Goal: Task Accomplishment & Management: Use online tool/utility

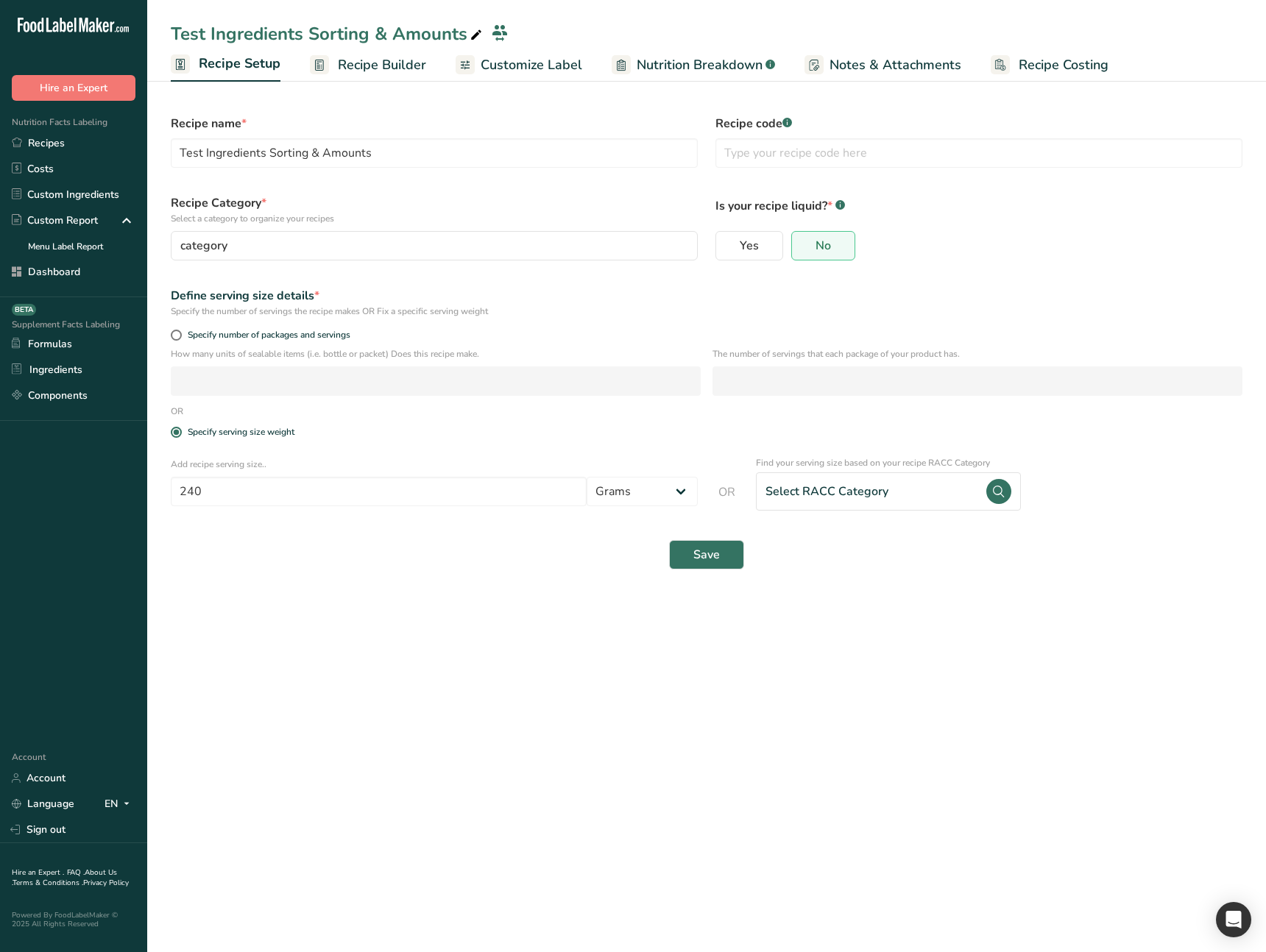
click at [718, 723] on main "Test Ingredients Sorting & Amounts Recipe Setup Recipe Builder Customize Label …" at bounding box center [633, 476] width 1266 height 952
drag, startPoint x: 668, startPoint y: 757, endPoint x: 671, endPoint y: 745, distance: 12.4
click at [668, 757] on main "Test Ingredients Sorting & Amounts Recipe Setup Recipe Builder Customize Label …" at bounding box center [633, 476] width 1266 height 952
drag, startPoint x: 799, startPoint y: 493, endPoint x: 894, endPoint y: 493, distance: 95.0
click at [804, 493] on div "Select RACC Category" at bounding box center [827, 491] width 123 height 18
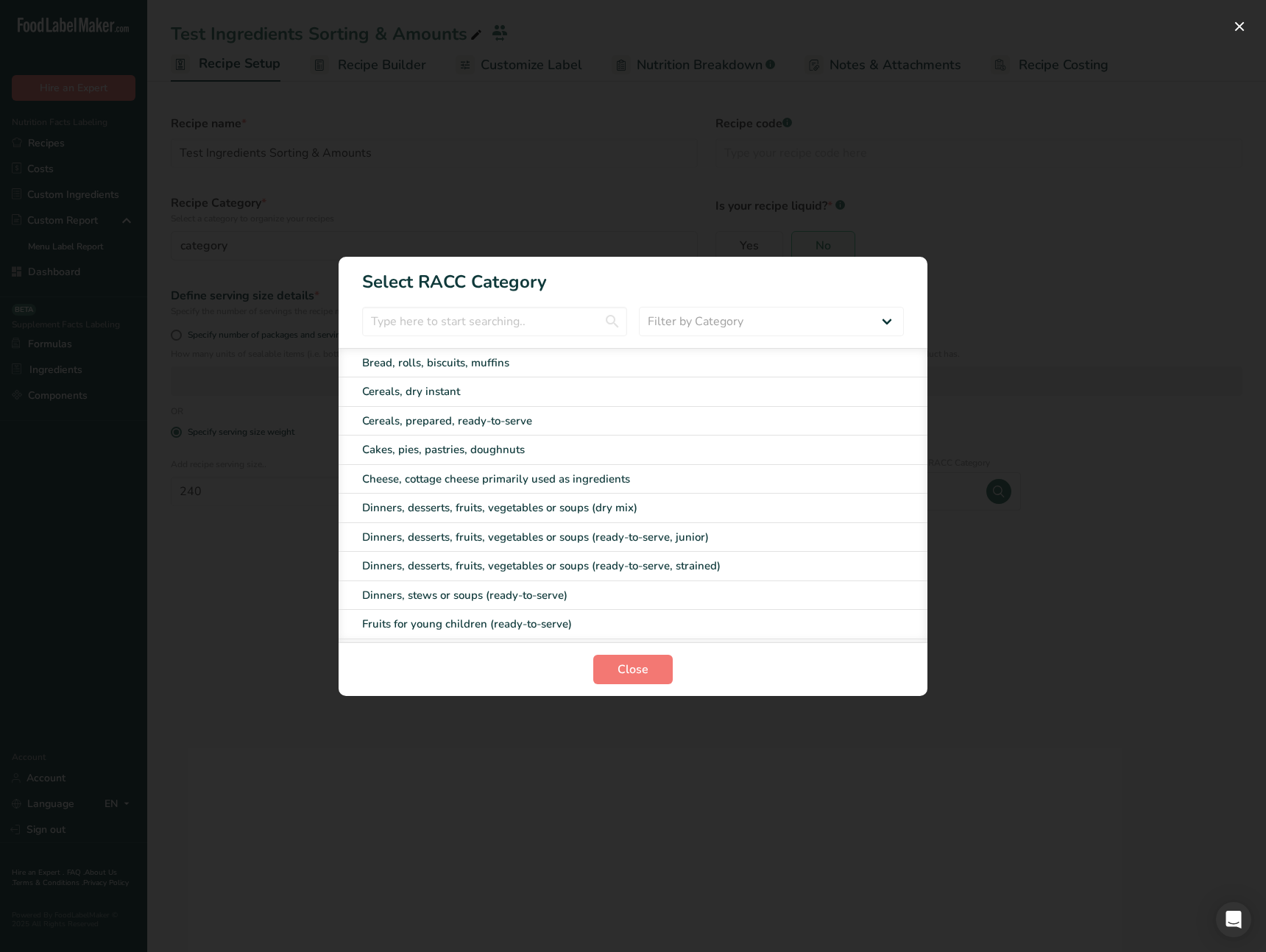
click at [1089, 667] on div "RACC Category Selection Modal" at bounding box center [633, 476] width 1266 height 952
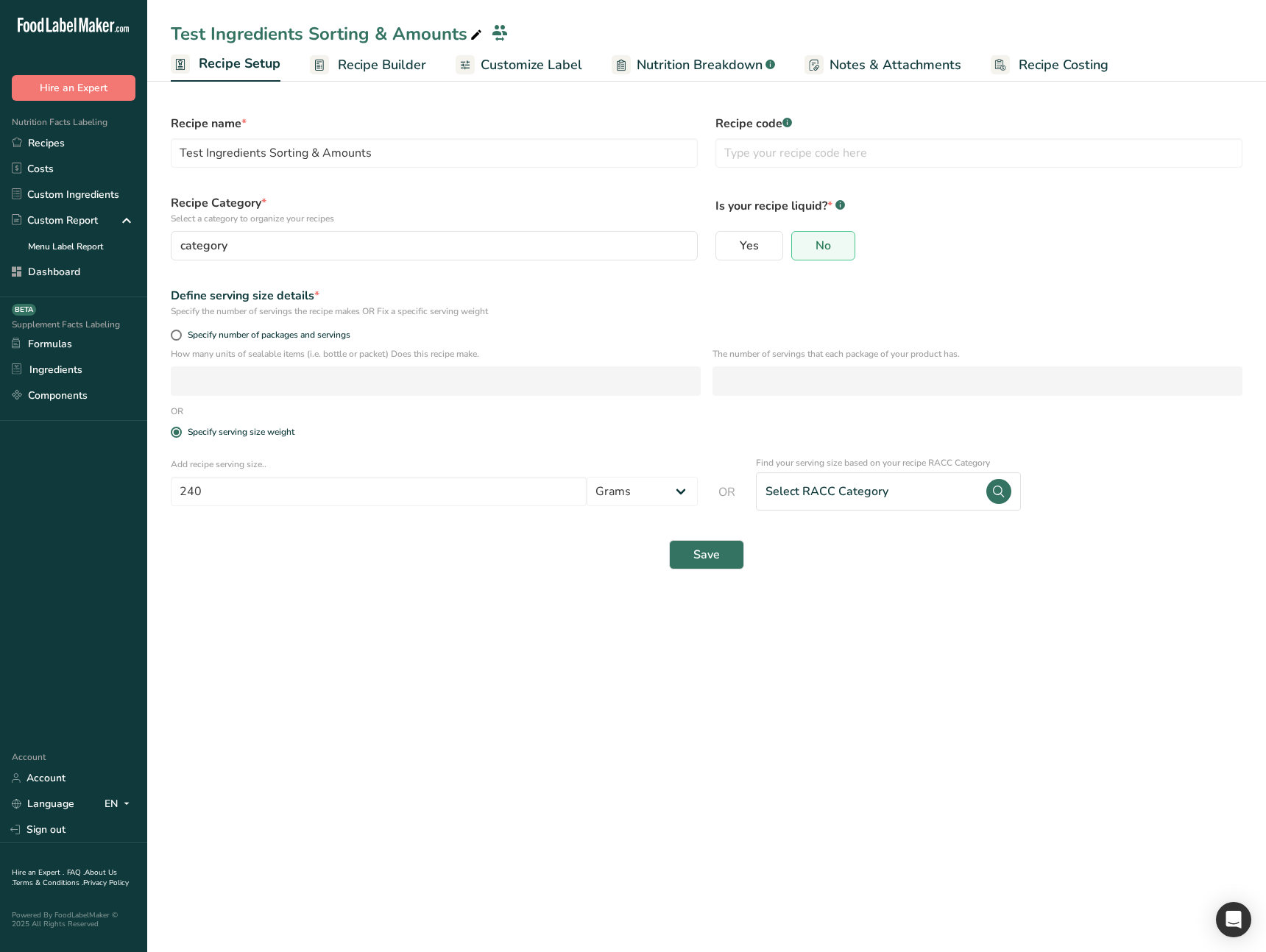
click at [896, 723] on main "Test Ingredients Sorting & Amounts Recipe Setup Recipe Builder Customize Label …" at bounding box center [633, 476] width 1266 height 952
click at [907, 500] on div "Select RACC Category" at bounding box center [888, 491] width 265 height 38
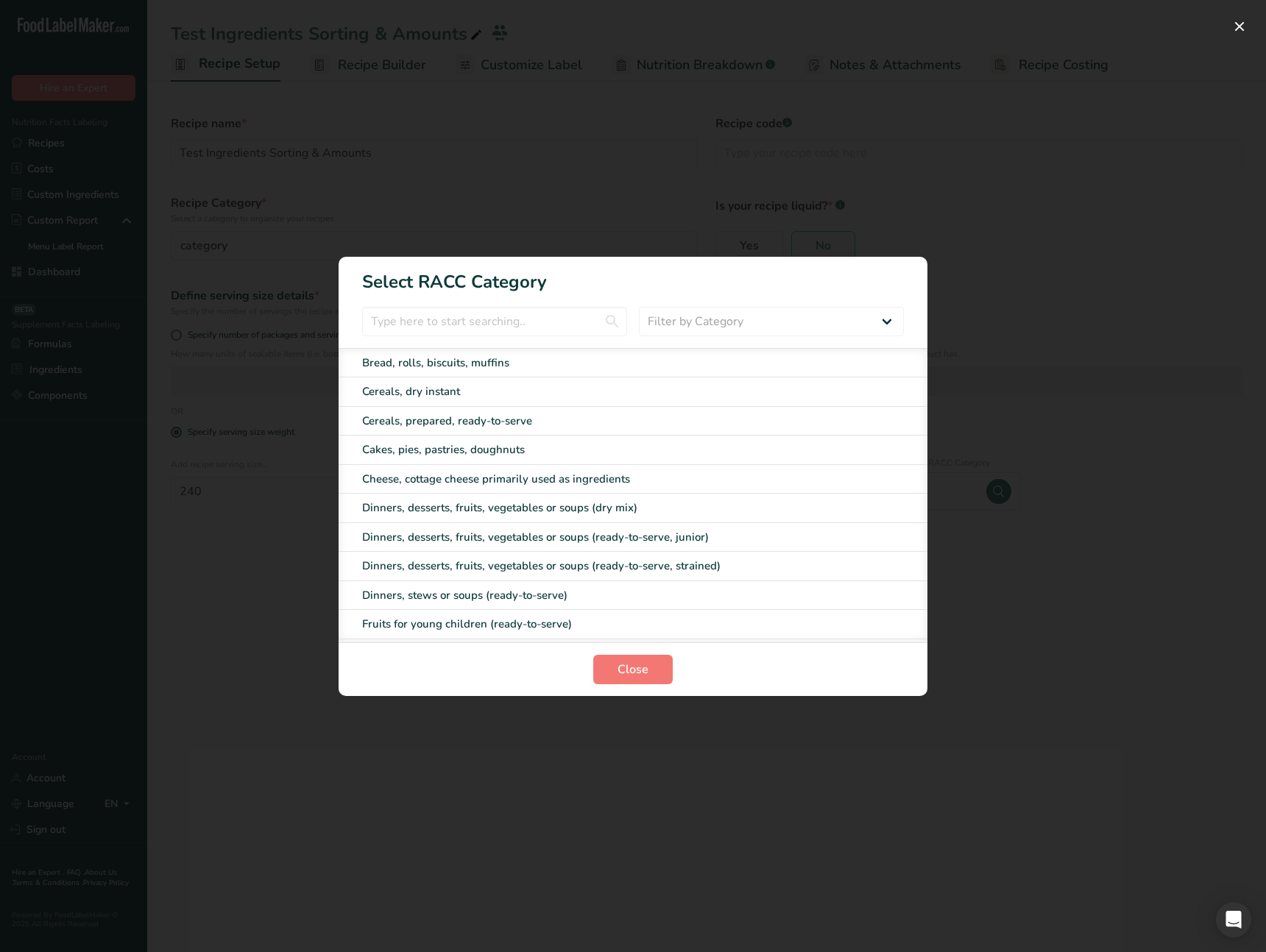
click at [1080, 565] on div "RACC Category Selection Modal" at bounding box center [633, 476] width 1266 height 952
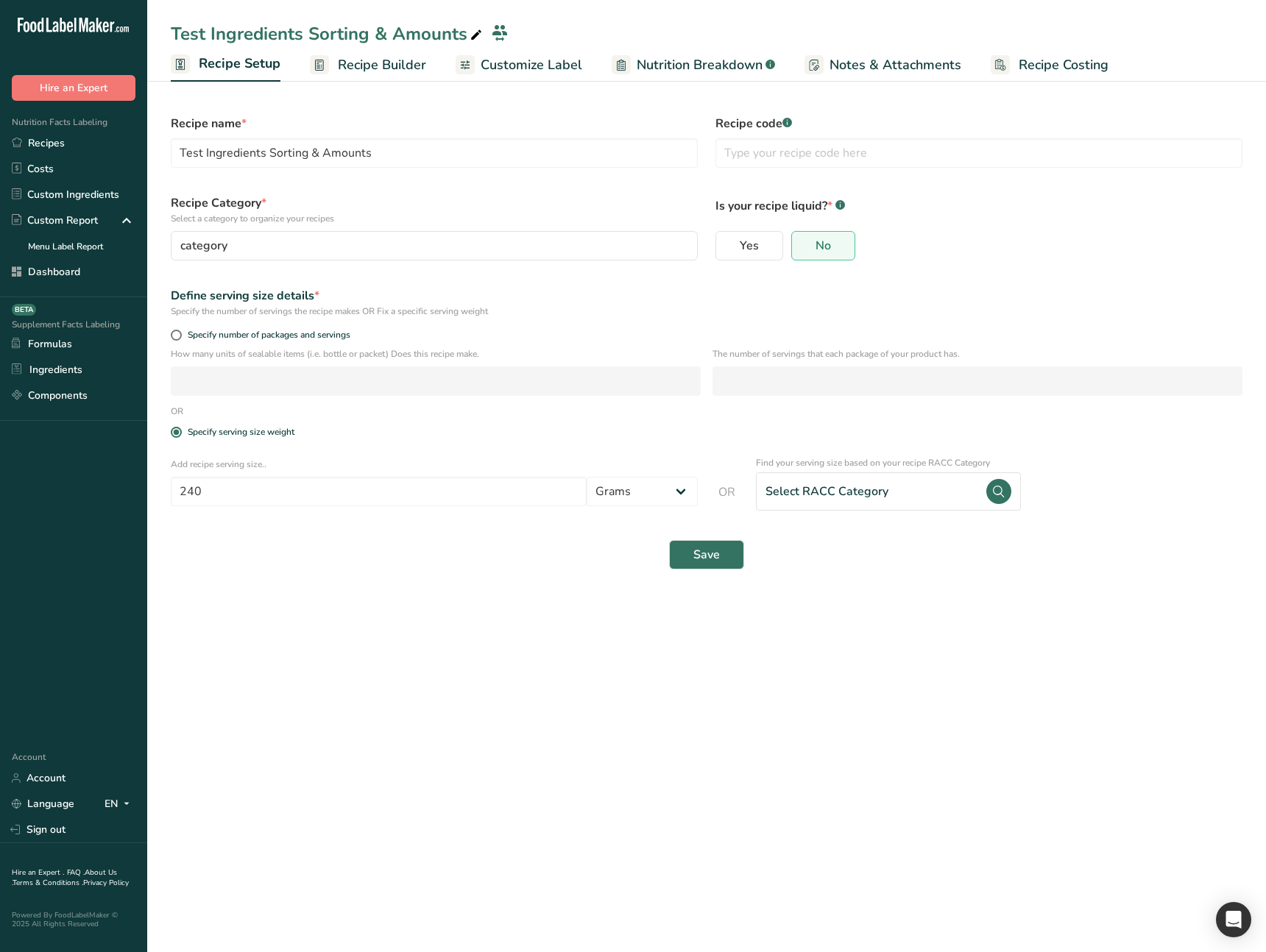
click at [876, 653] on main "Test Ingredients Sorting & Amounts Recipe Setup Recipe Builder Customize Label …" at bounding box center [633, 476] width 1266 height 952
click at [983, 531] on div "Save" at bounding box center [706, 555] width 1089 height 47
click at [879, 730] on main "Test Ingredients Sorting & Amounts Recipe Setup Recipe Builder Customize Label …" at bounding box center [633, 476] width 1266 height 952
click at [614, 489] on select "Grams ppm ug kg mg mcg lb oz quarter cup half cup l ml fl oz tbsp tsp cup qt ga…" at bounding box center [642, 491] width 111 height 29
click at [484, 520] on form "Recipe name * Test Ingredients Sorting & Amounts Recipe code .a-a{fill:#347362;…" at bounding box center [706, 342] width 1089 height 473
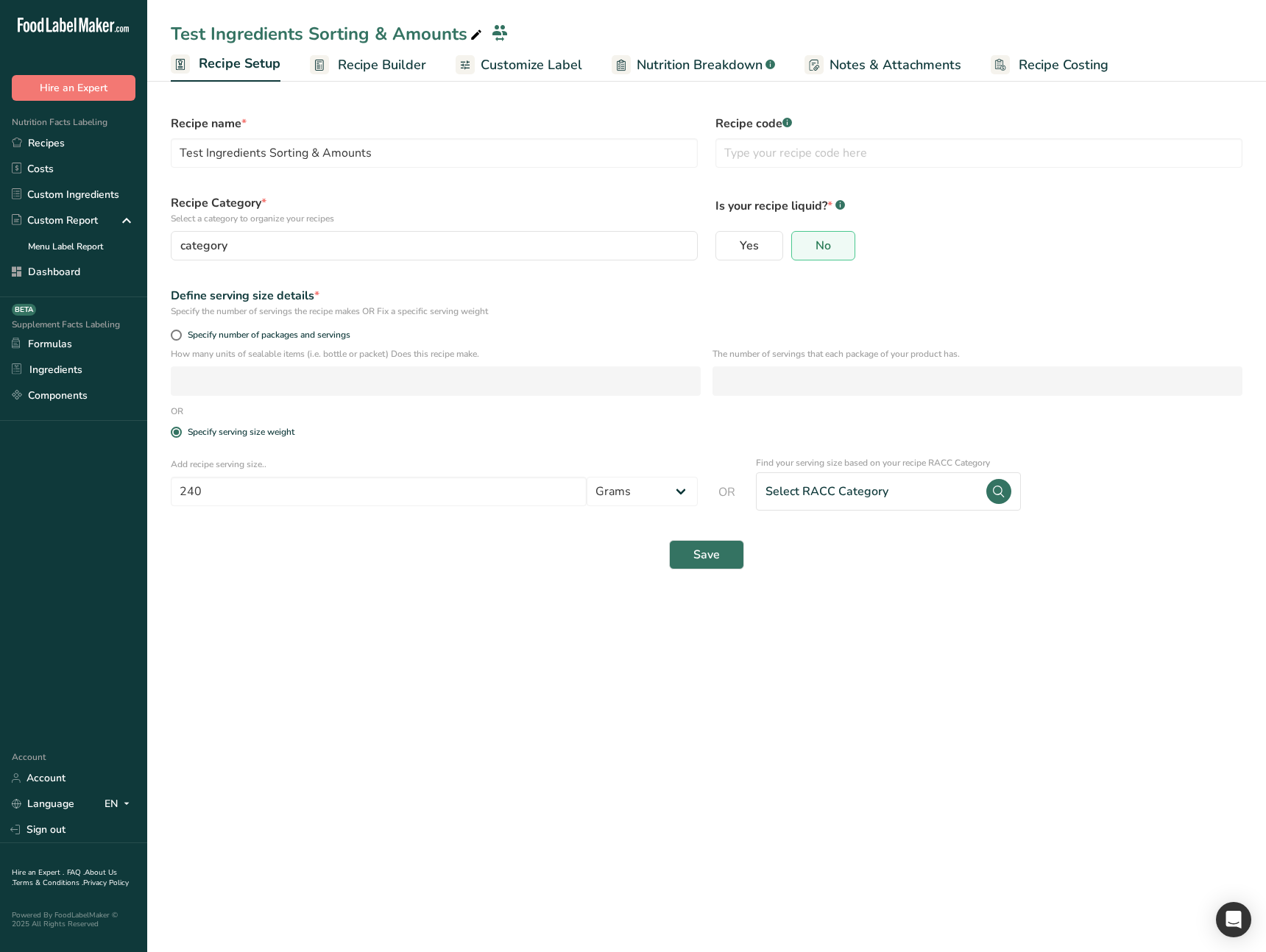
click at [890, 507] on div "Select RACC Category" at bounding box center [888, 491] width 265 height 38
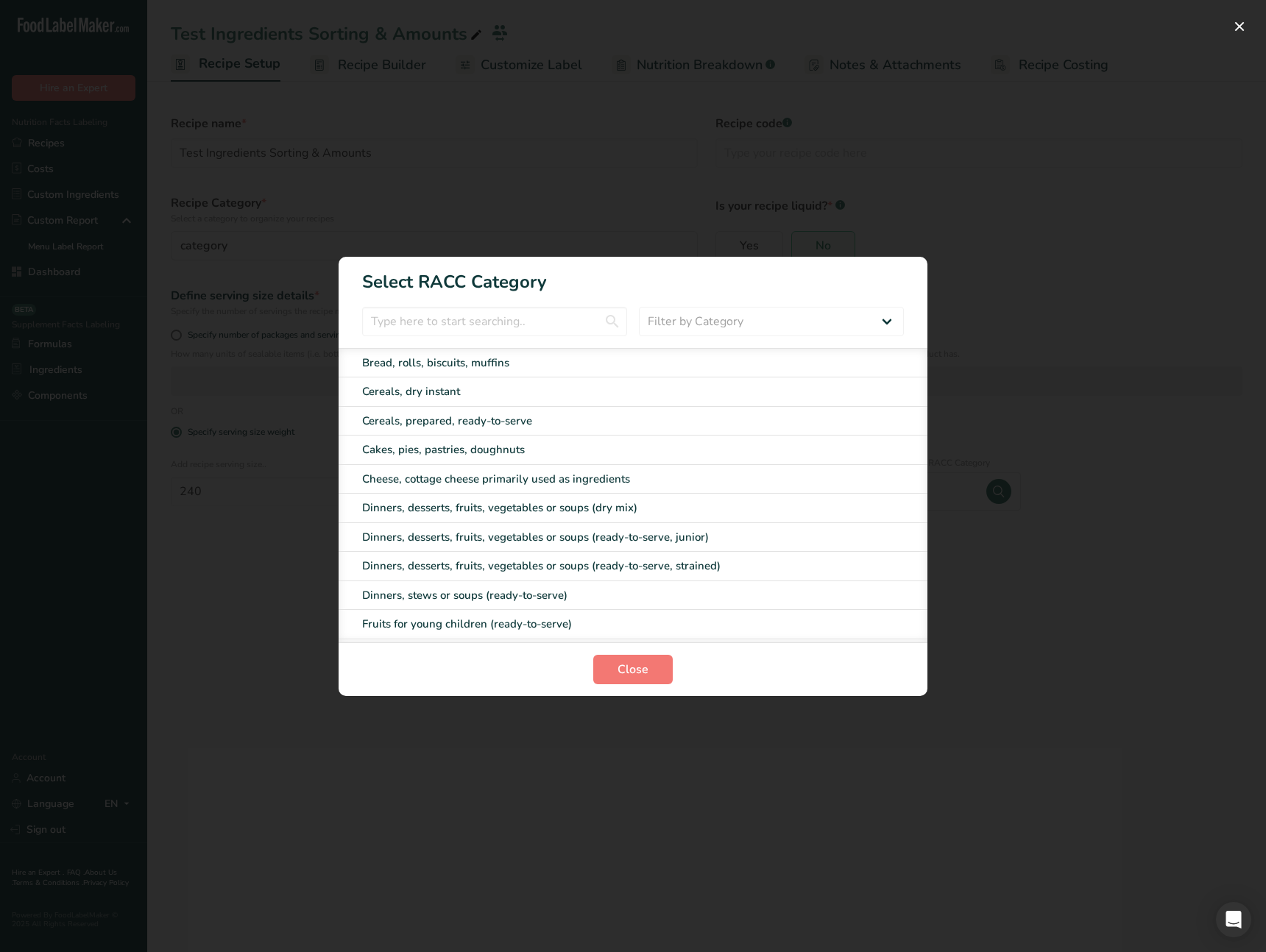
drag, startPoint x: 980, startPoint y: 666, endPoint x: 825, endPoint y: 703, distance: 159.4
click at [945, 677] on div "RACC Category Selection Modal" at bounding box center [633, 476] width 1266 height 952
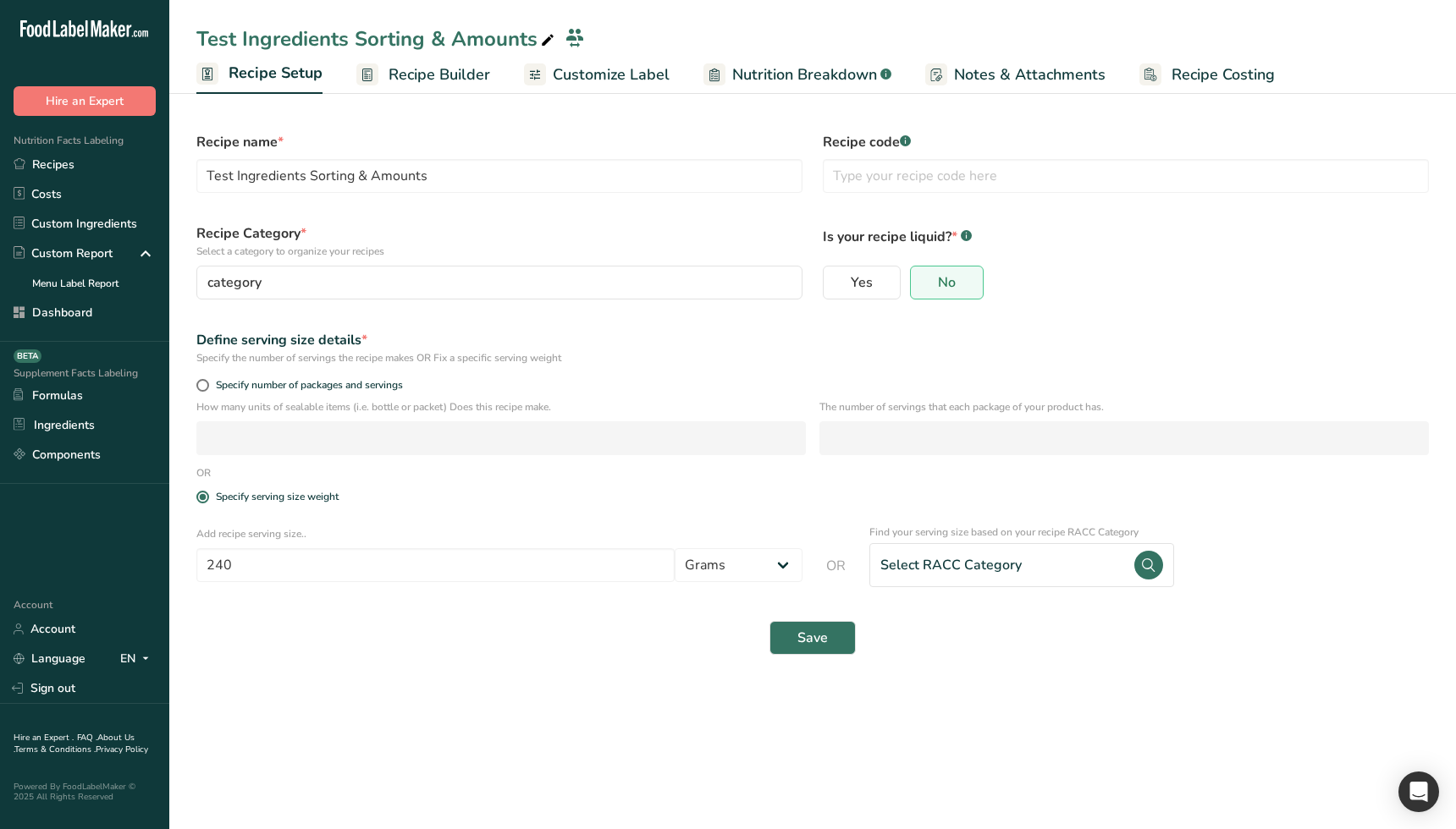
click at [532, 693] on section "Recipe name * Test Ingredients Sorting & Amounts Recipe code .a-a{fill:#347362;…" at bounding box center [812, 395] width 1286 height 614
click at [432, 63] on span "Recipe Builder" at bounding box center [439, 75] width 102 height 23
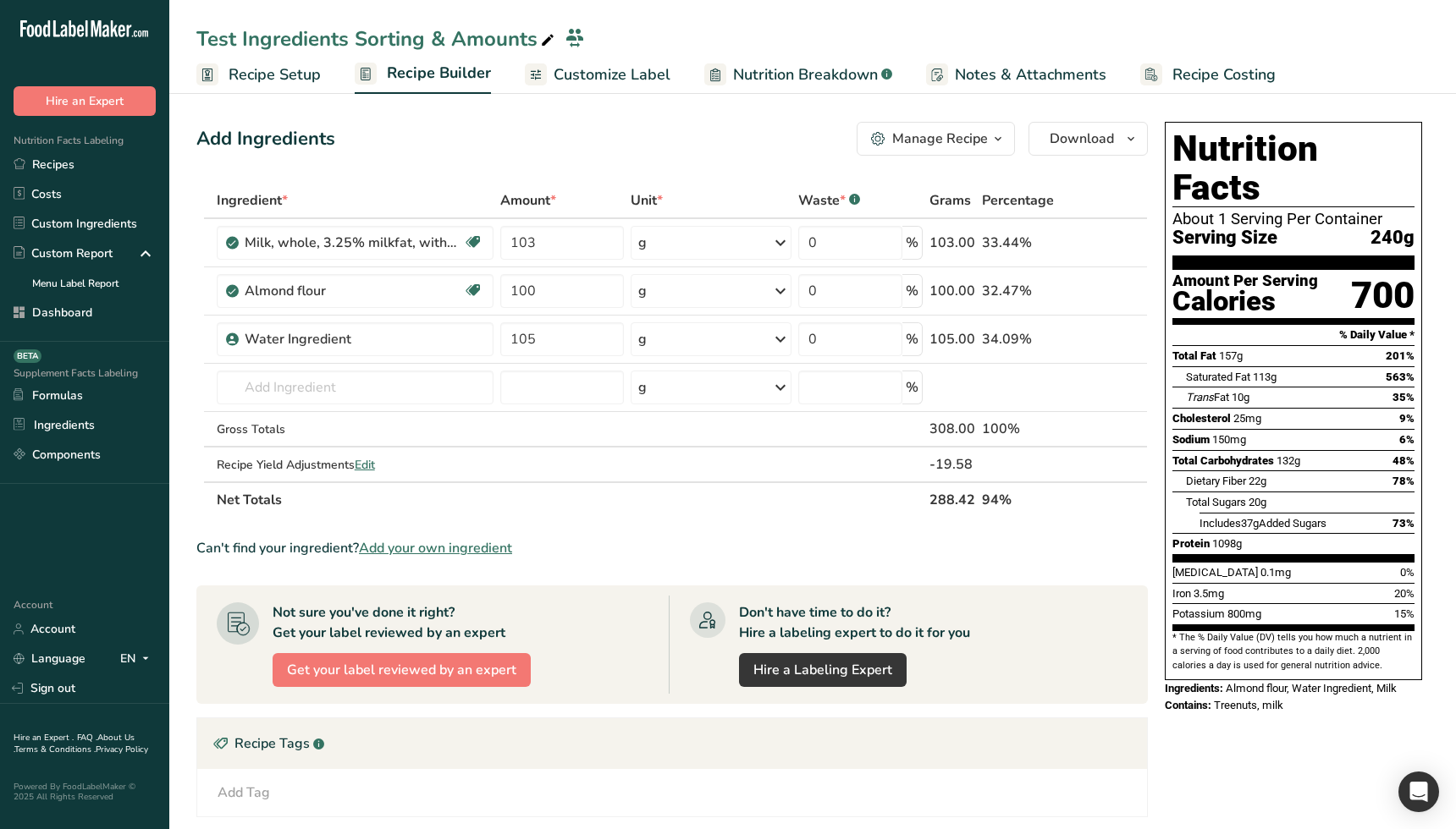
click at [1049, 692] on div "Don't have time to do it? Hire a labeling expert to do it for you Hire a Labeli…" at bounding box center [898, 644] width 460 height 98
click at [720, 700] on section "Not sure you've done it right? Get your label reviewed by an expert Get your la…" at bounding box center [672, 644] width 952 height 119
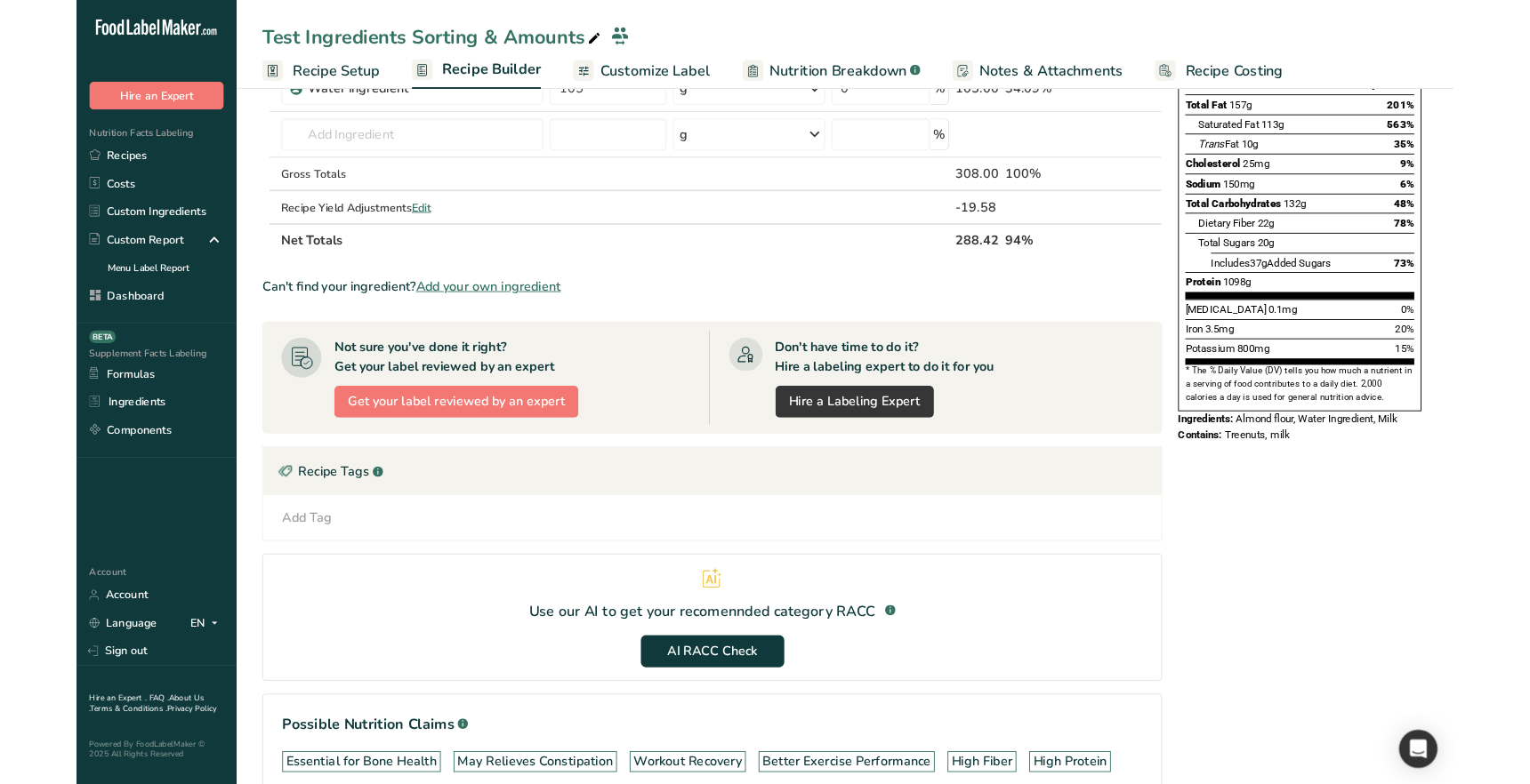
scroll to position [271, 0]
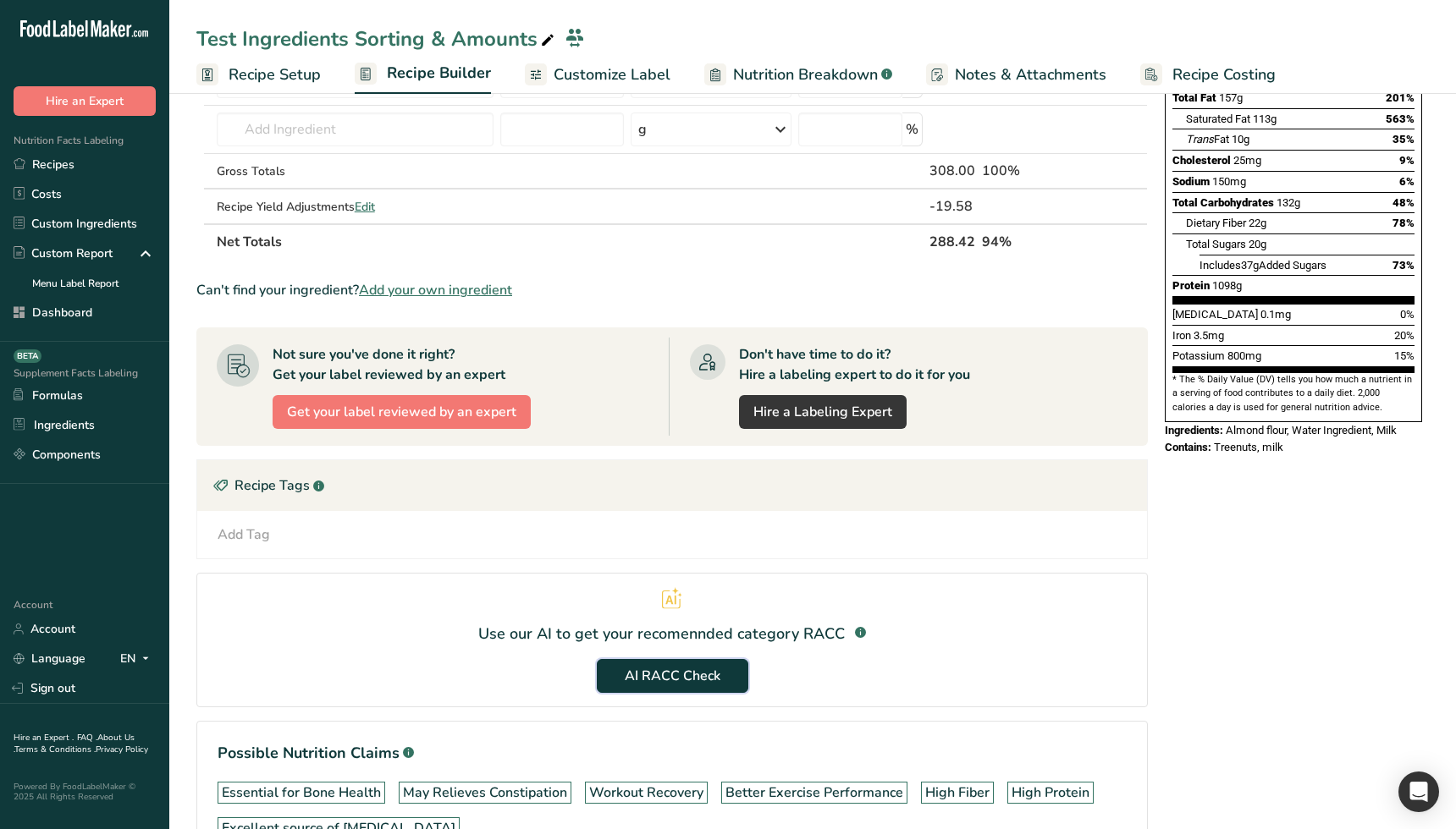
click at [700, 673] on span "AI RACC Check" at bounding box center [672, 676] width 96 height 21
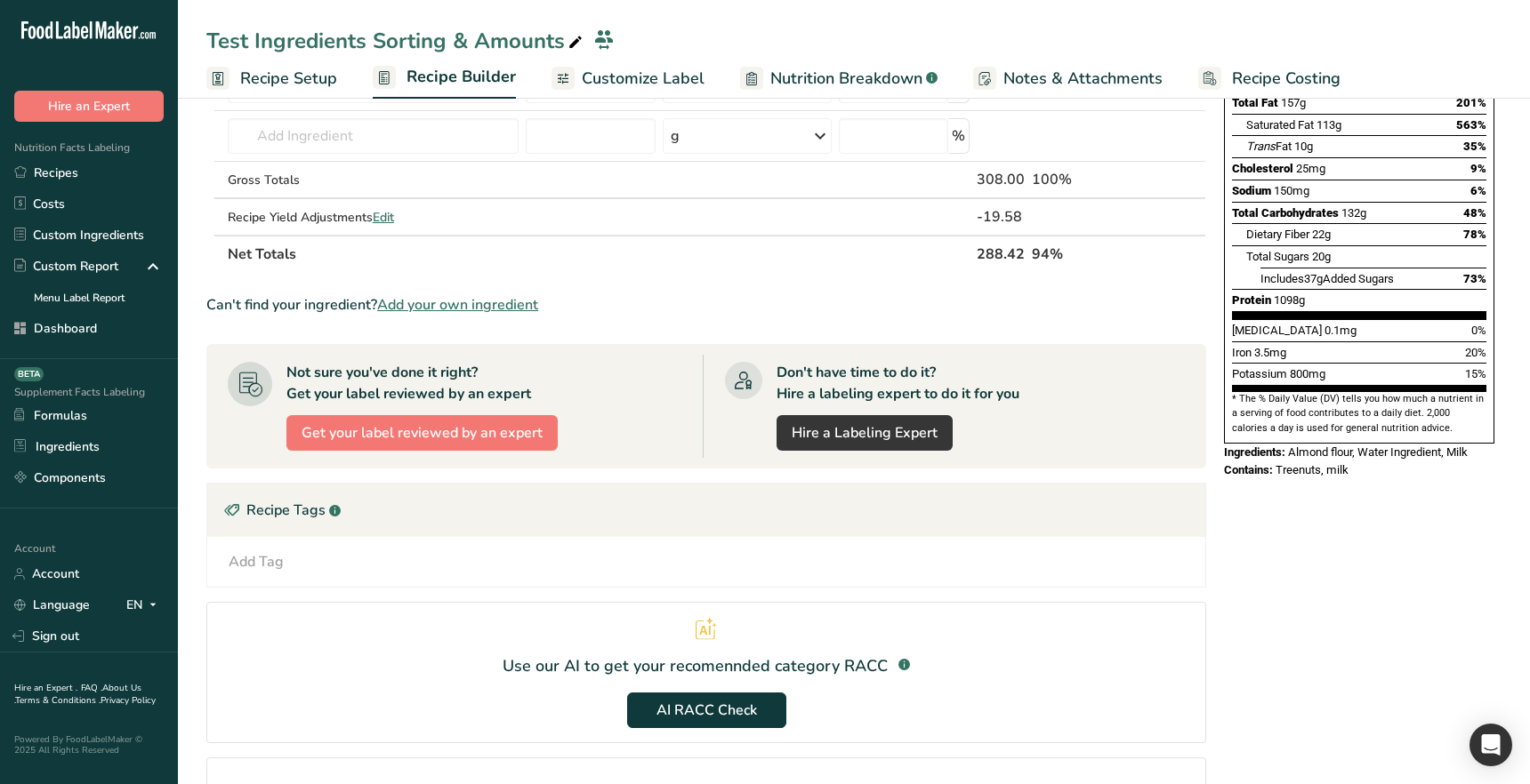
click at [302, 97] on link "Recipe Setup" at bounding box center [271, 79] width 130 height 40
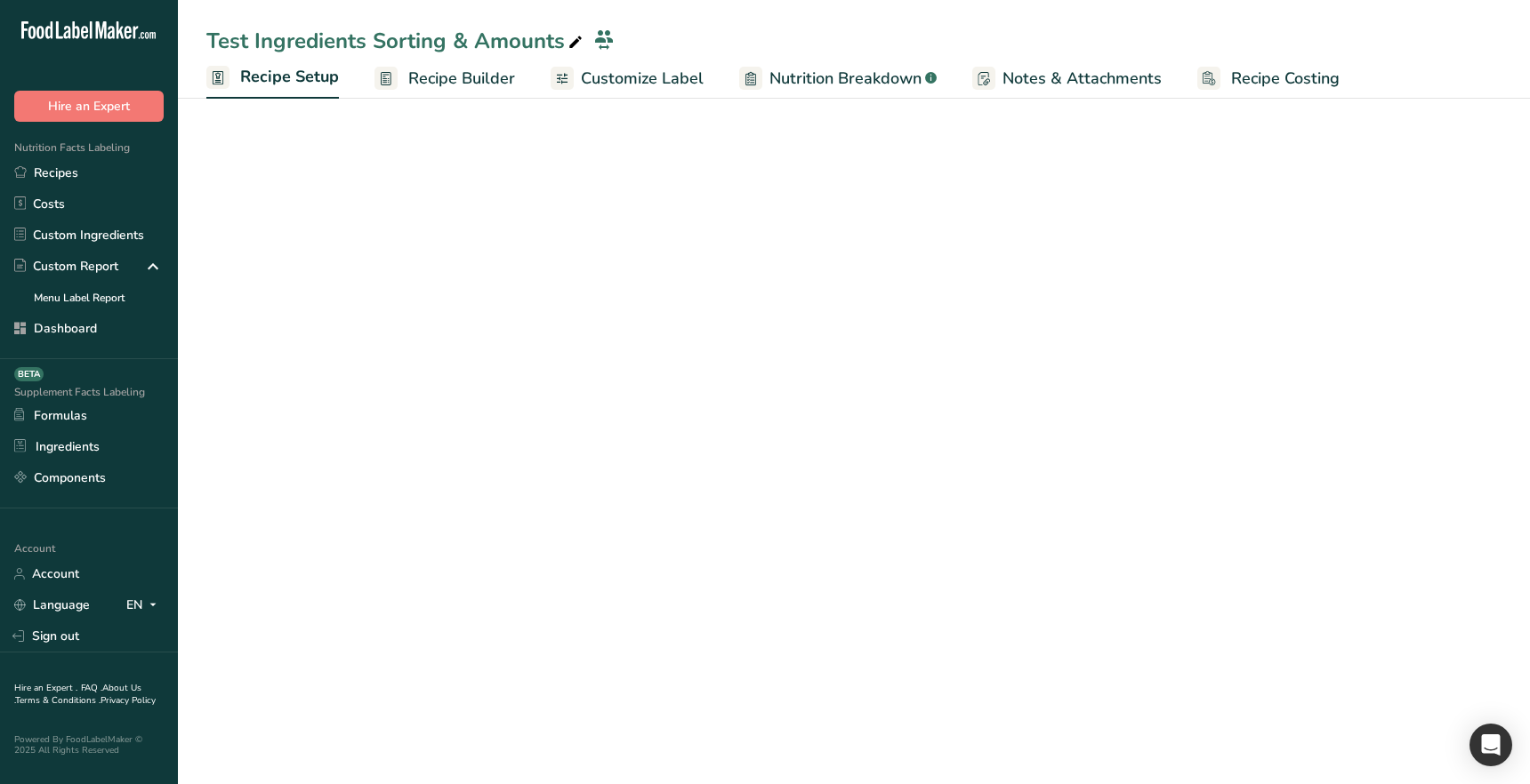
click at [300, 86] on span "Recipe Setup" at bounding box center [289, 77] width 98 height 24
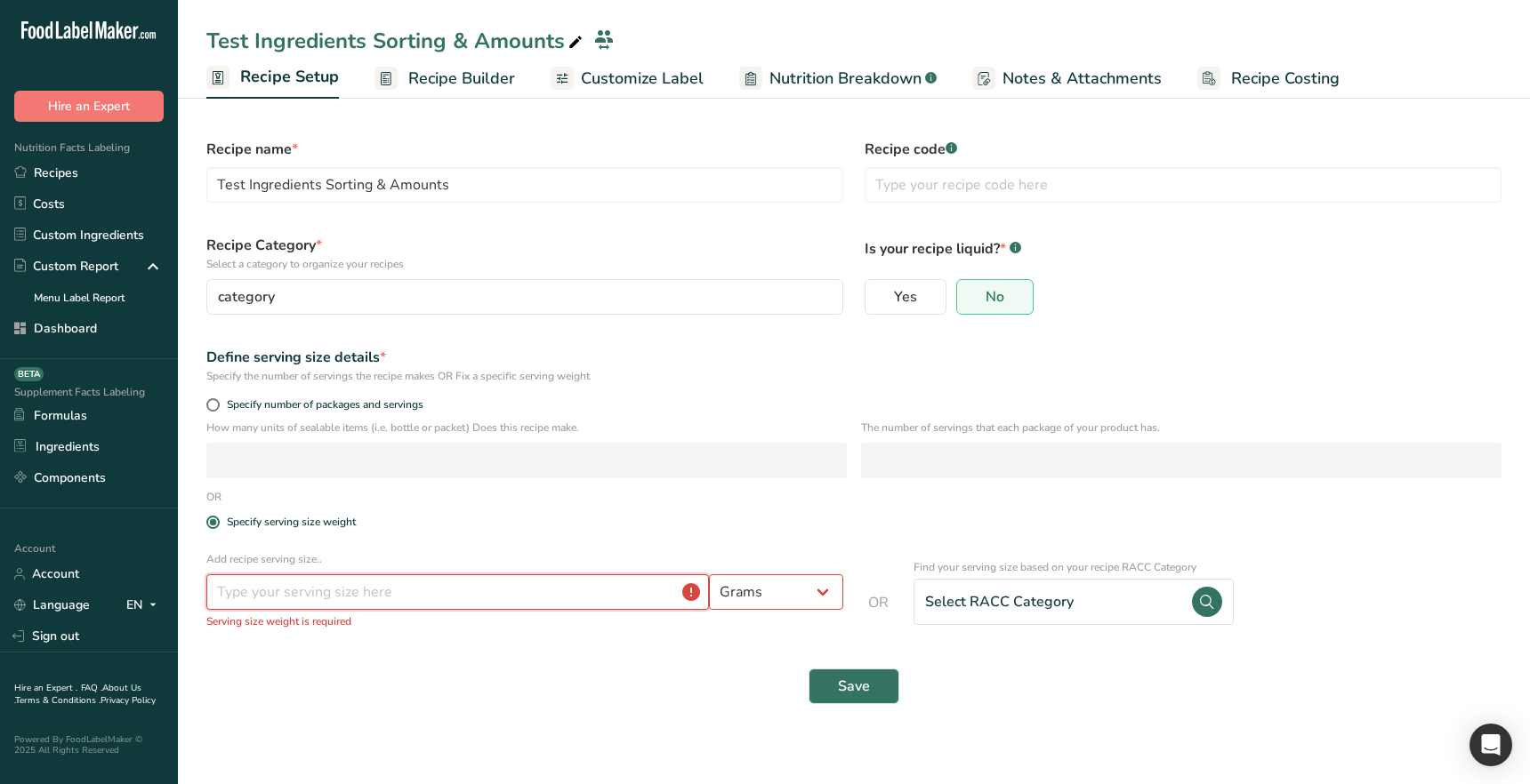
click at [342, 598] on input "number" at bounding box center [458, 592] width 503 height 36
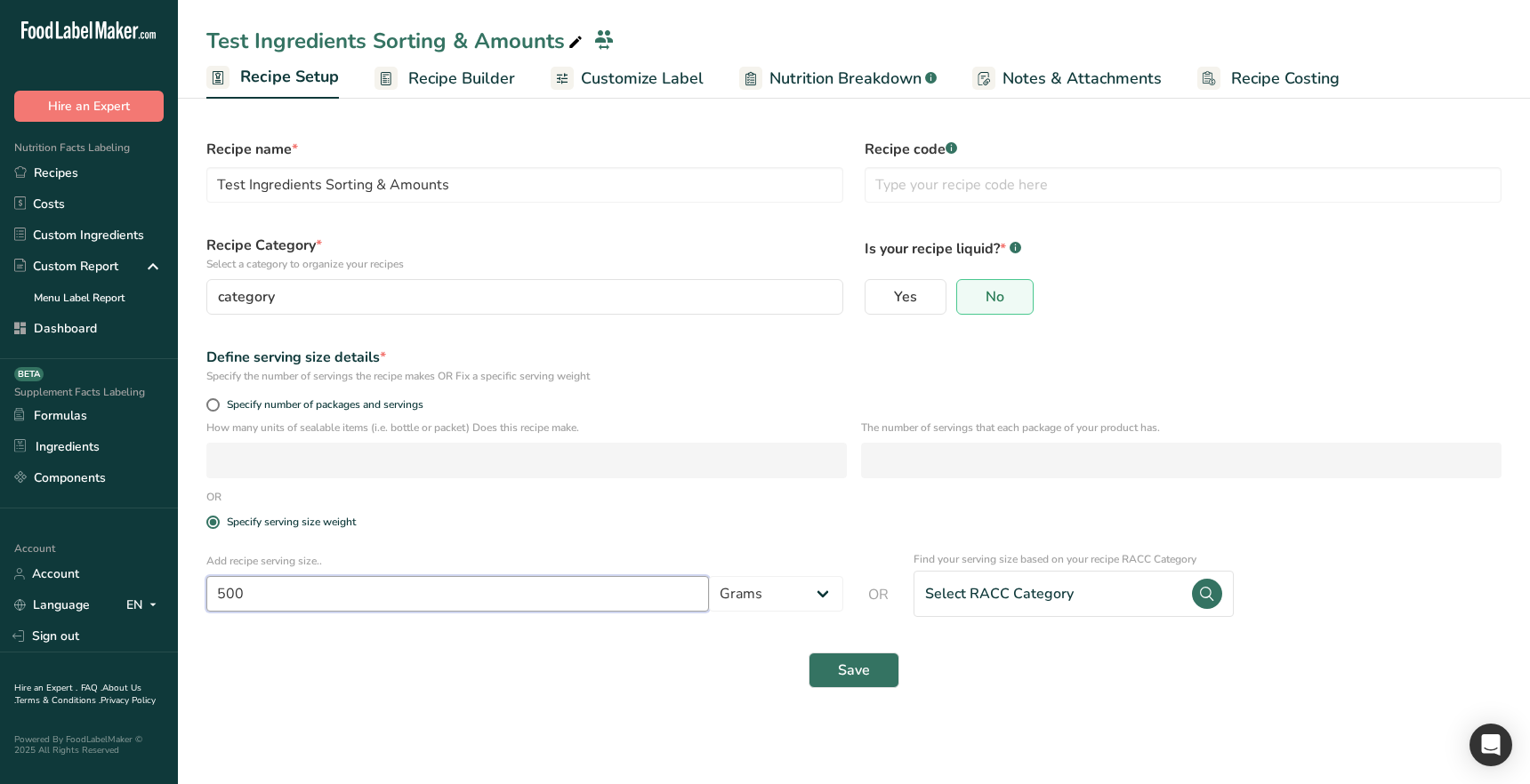
type input "500"
drag, startPoint x: 711, startPoint y: 741, endPoint x: 814, endPoint y: 696, distance: 112.4
click at [723, 735] on main "Test Ingredients Sorting & Amounts Recipe Setup Recipe Builder Customize Label …" at bounding box center [765, 392] width 1530 height 784
click at [826, 674] on button "Save" at bounding box center [854, 671] width 91 height 36
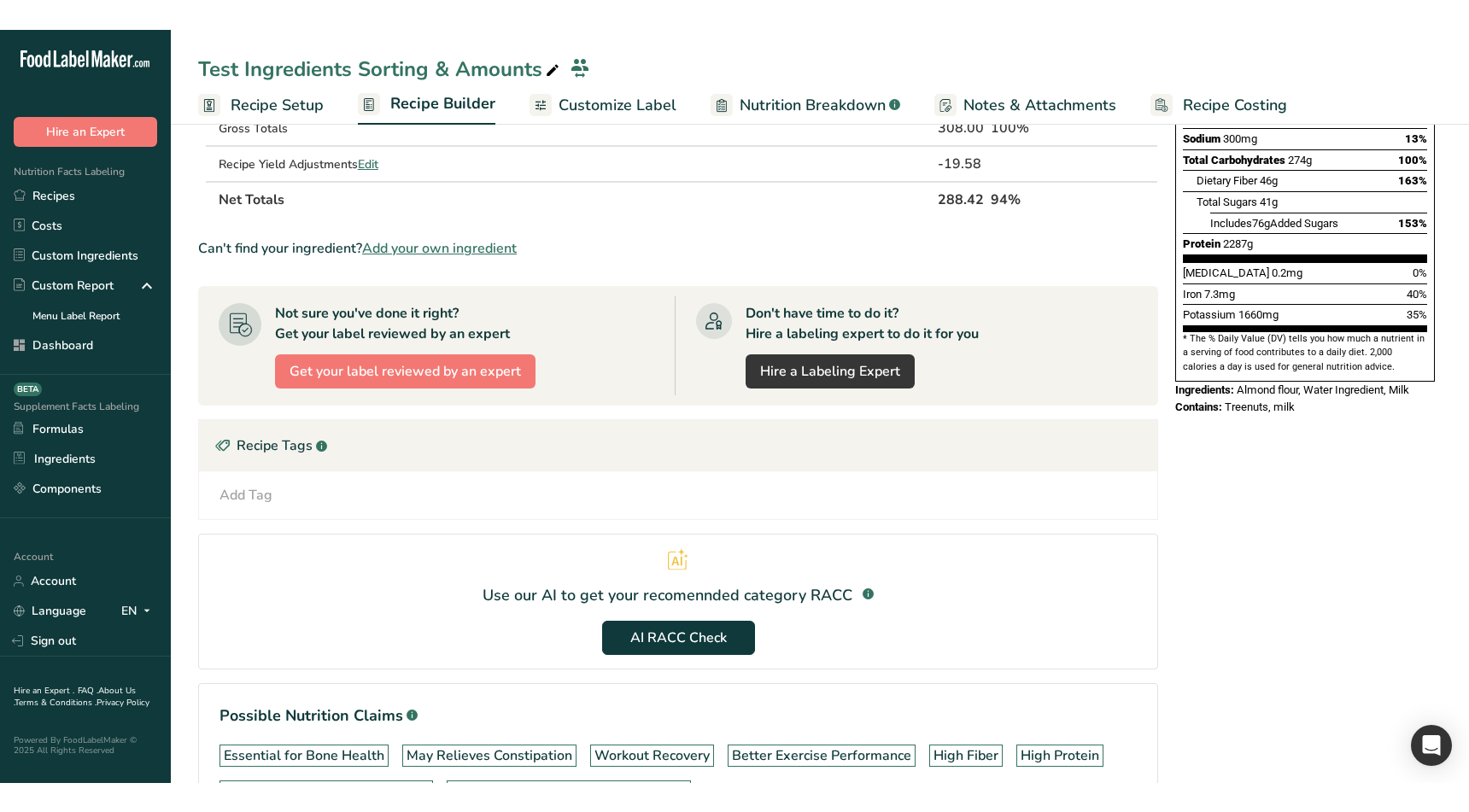
scroll to position [336, 0]
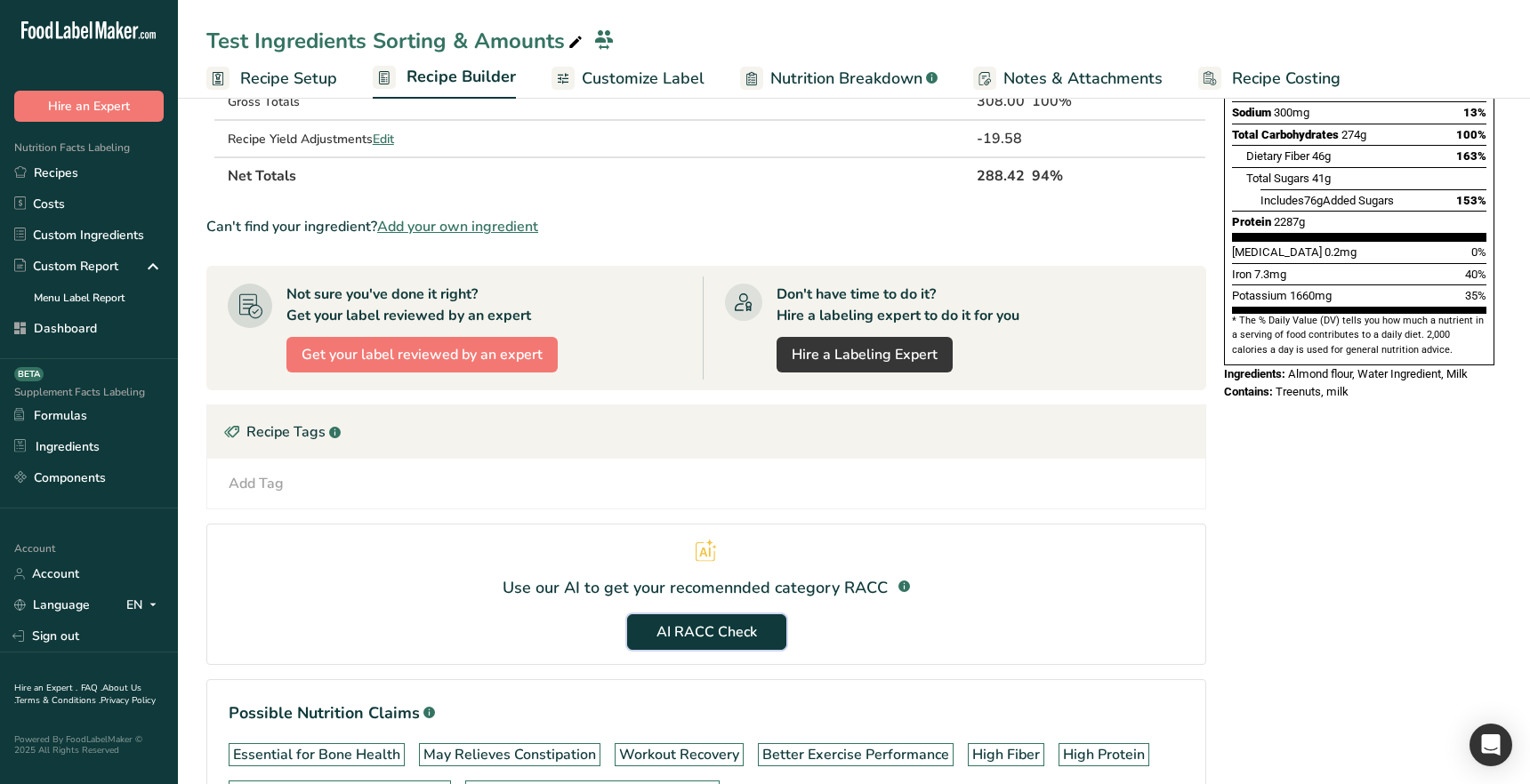
click at [716, 637] on span "AI RACC Check" at bounding box center [706, 632] width 100 height 22
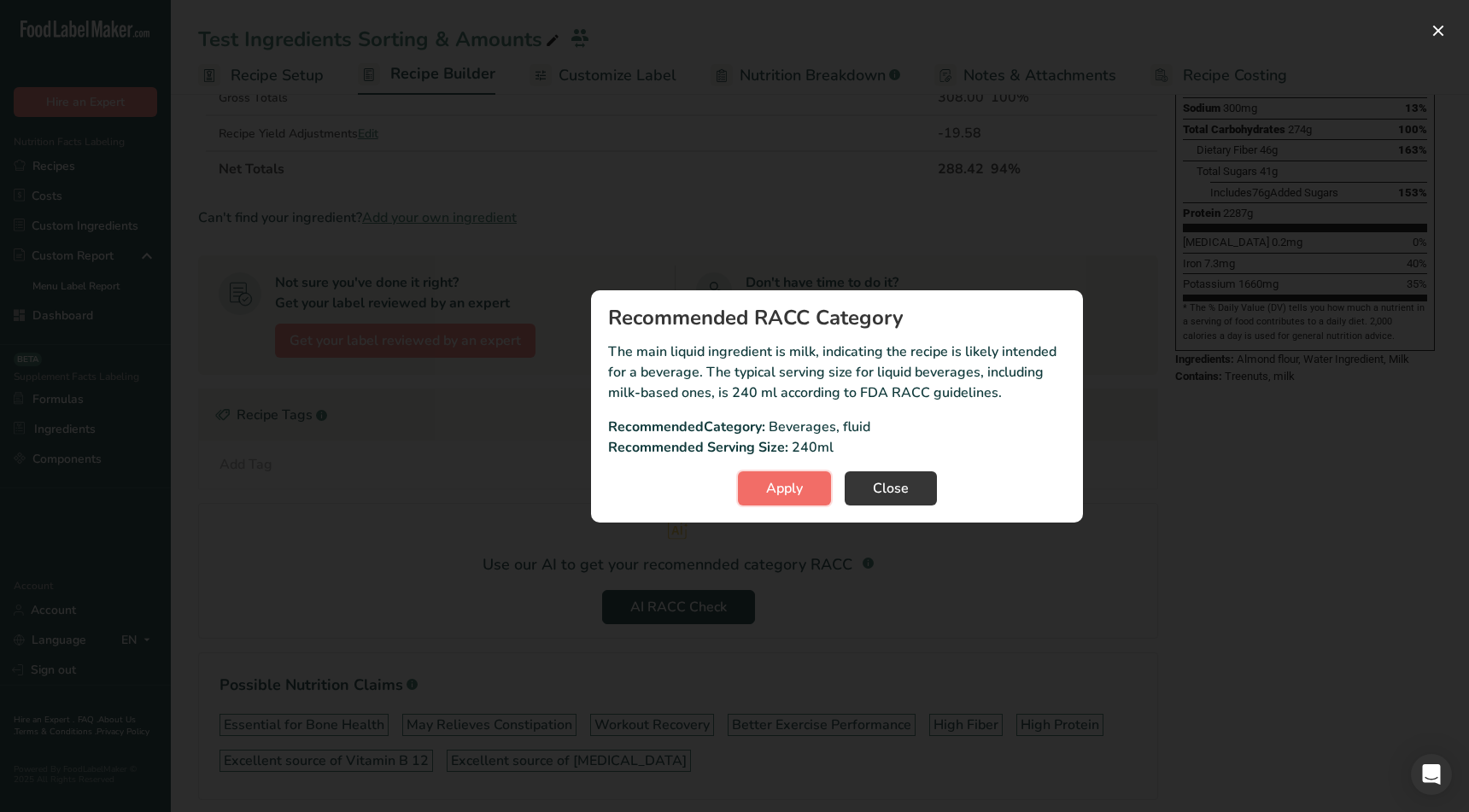
click at [784, 492] on span "Apply" at bounding box center [784, 488] width 37 height 21
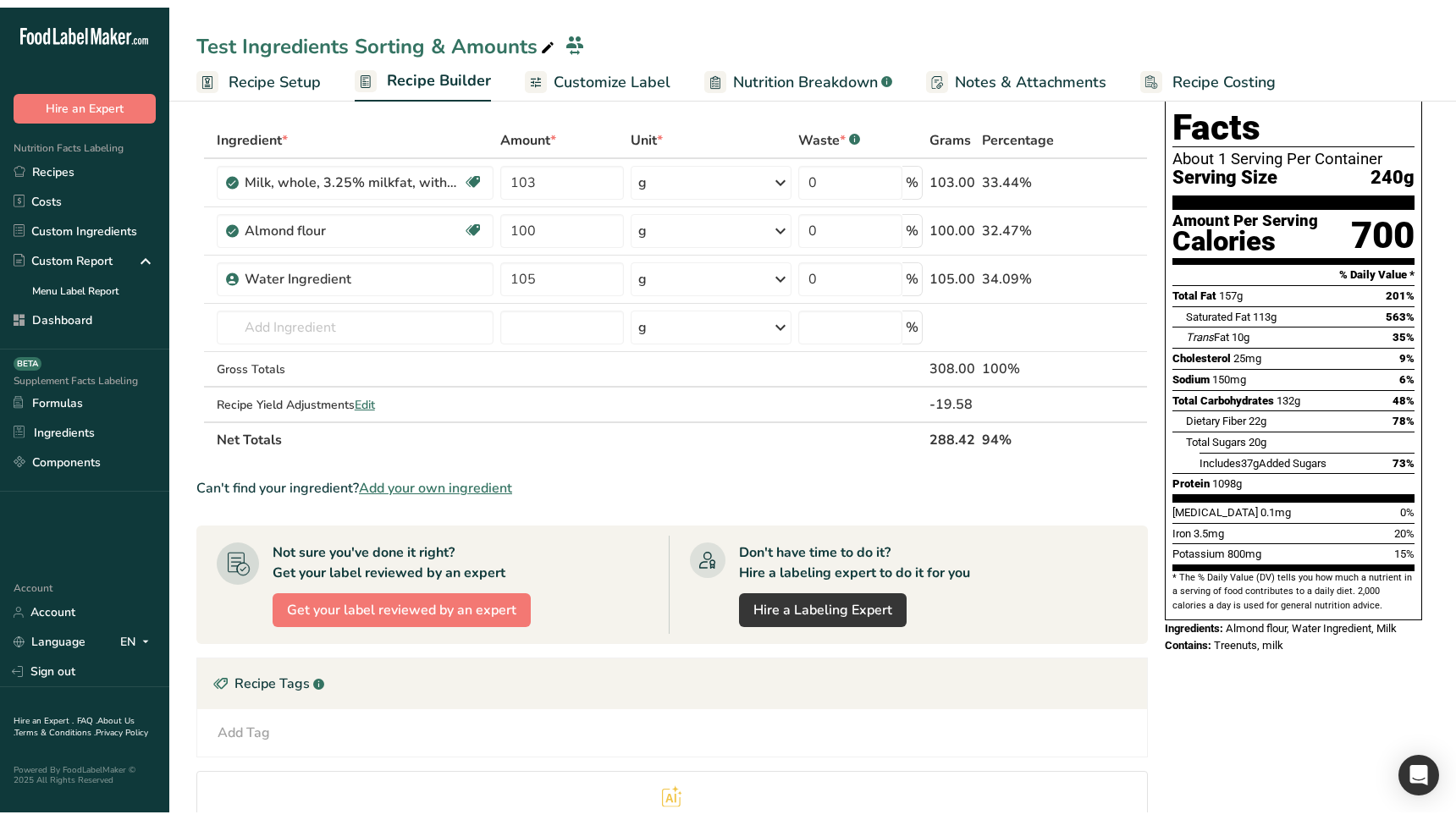
scroll to position [0, 0]
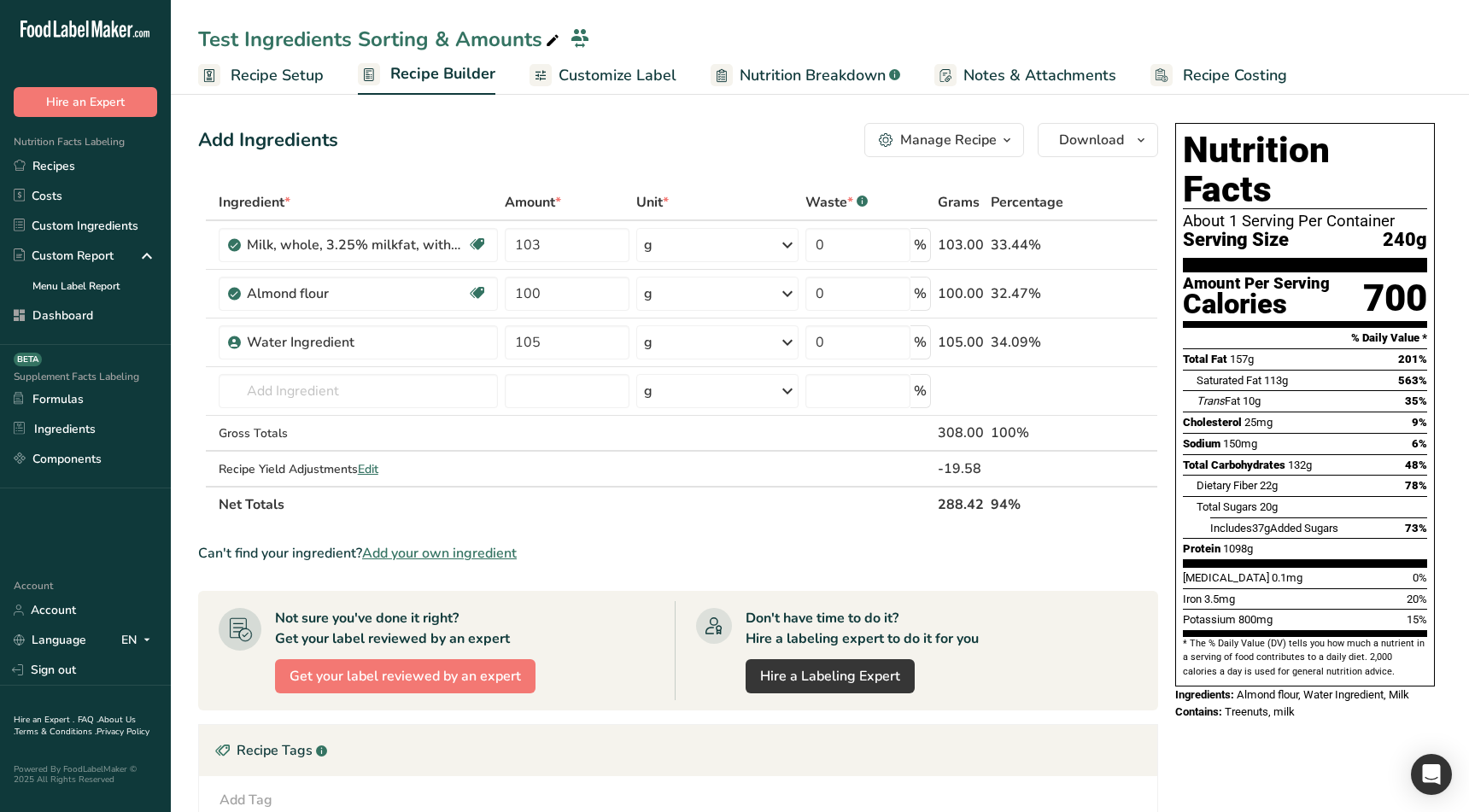
click at [273, 74] on span "Recipe Setup" at bounding box center [277, 76] width 93 height 23
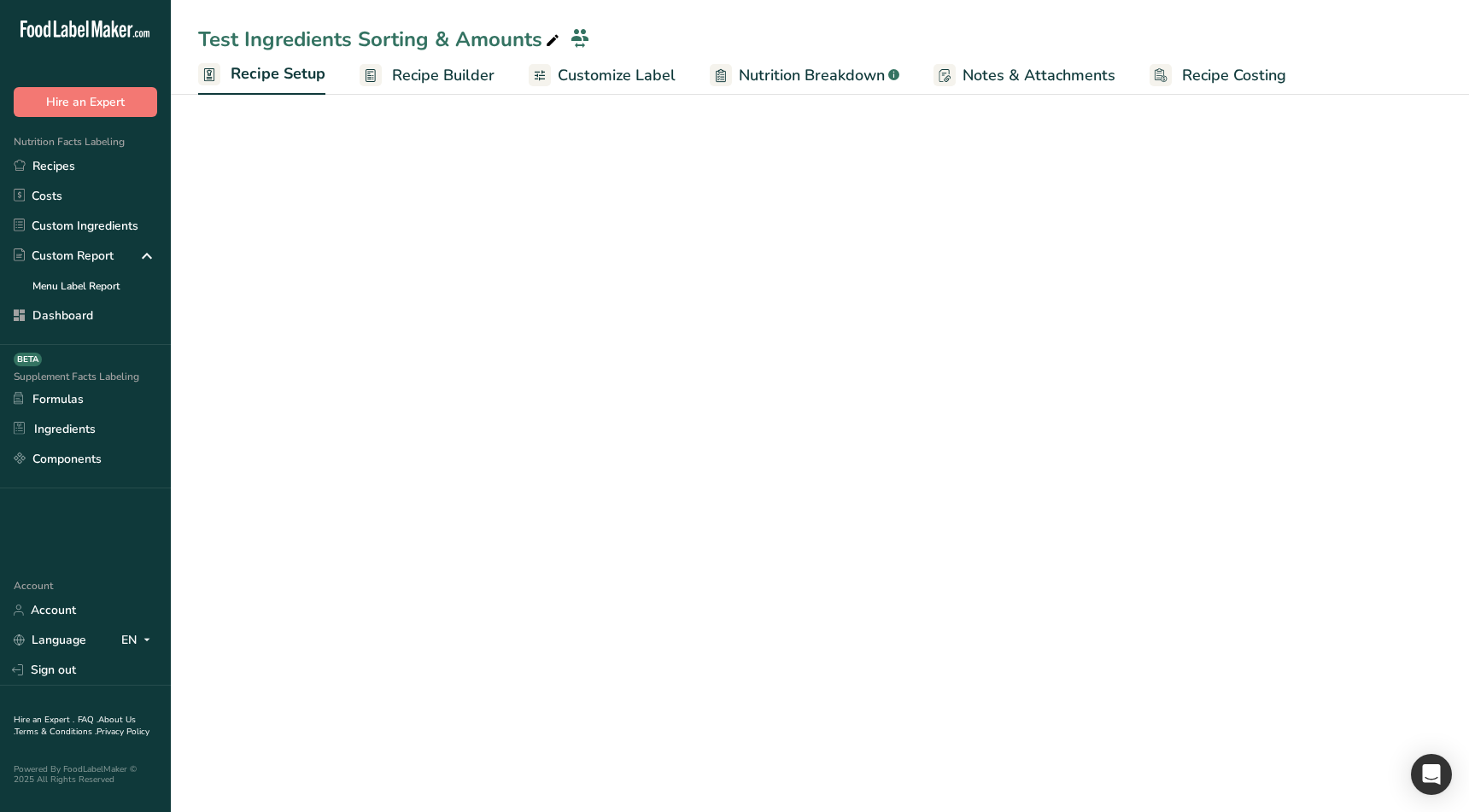
select select "27"
select select "29"
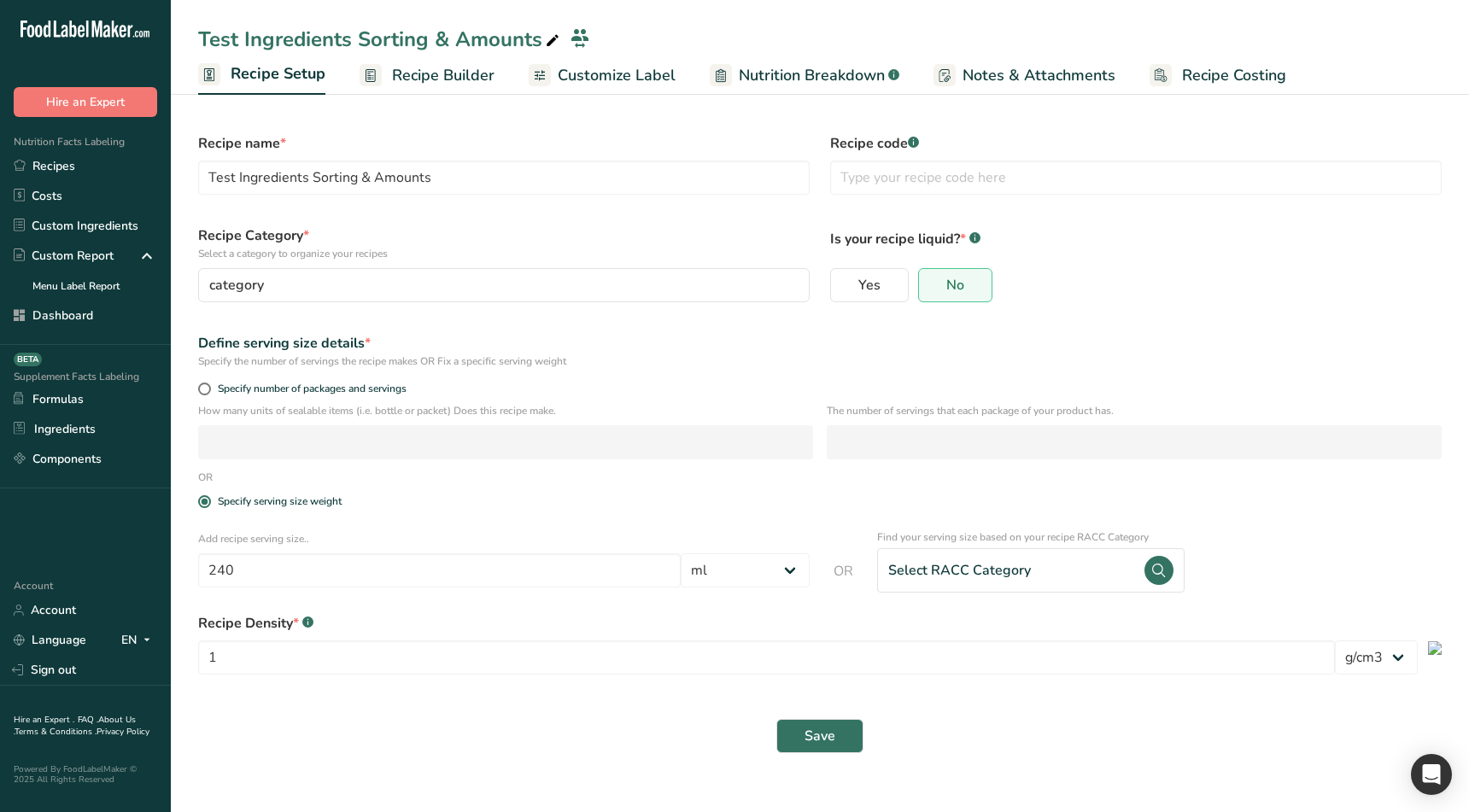
drag, startPoint x: 1176, startPoint y: 717, endPoint x: 1437, endPoint y: 716, distance: 261.0
click at [1183, 716] on div "Save" at bounding box center [820, 735] width 1264 height 55
click at [471, 78] on span "Recipe Builder" at bounding box center [443, 76] width 103 height 23
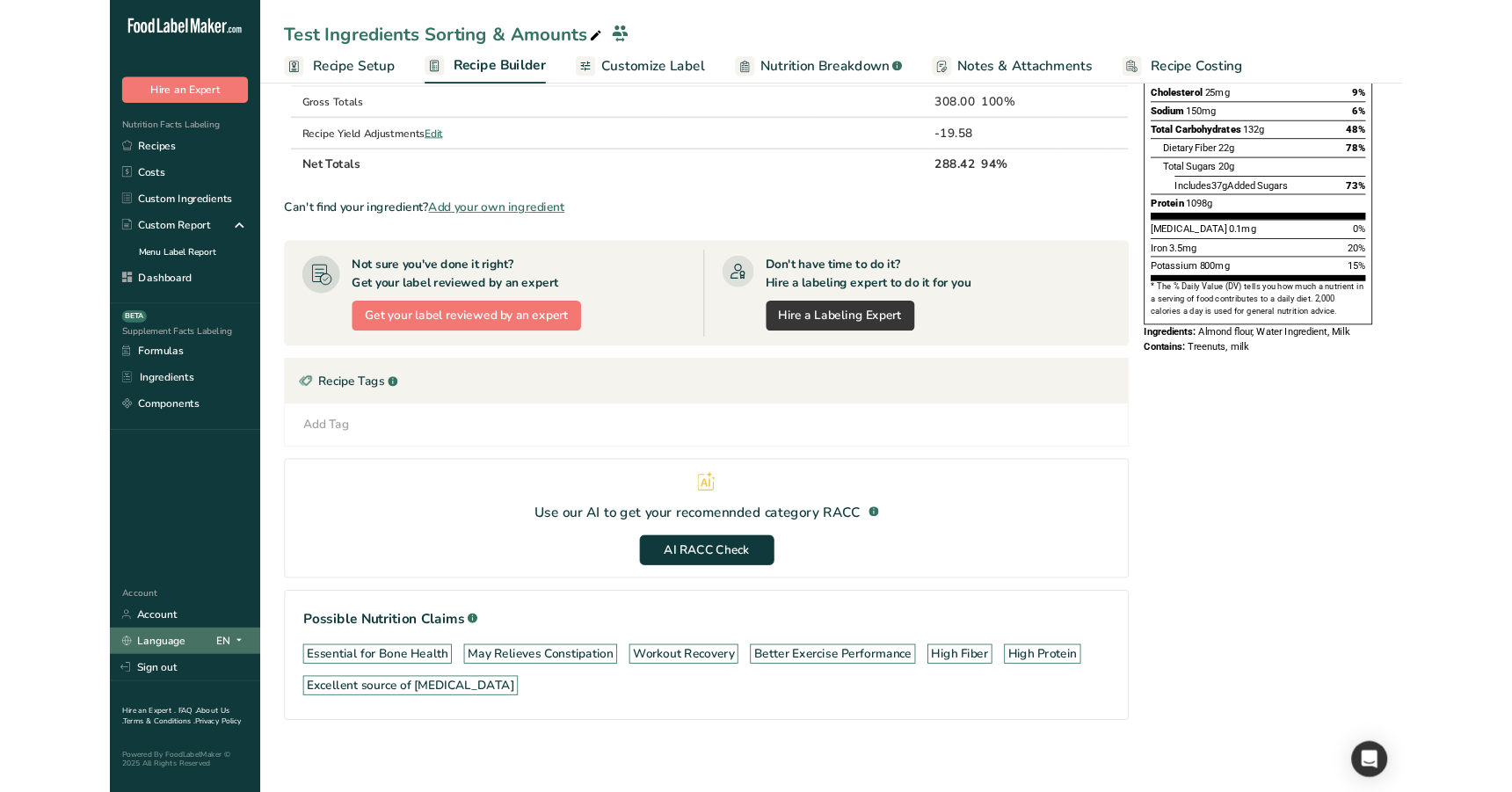
scroll to position [326, 0]
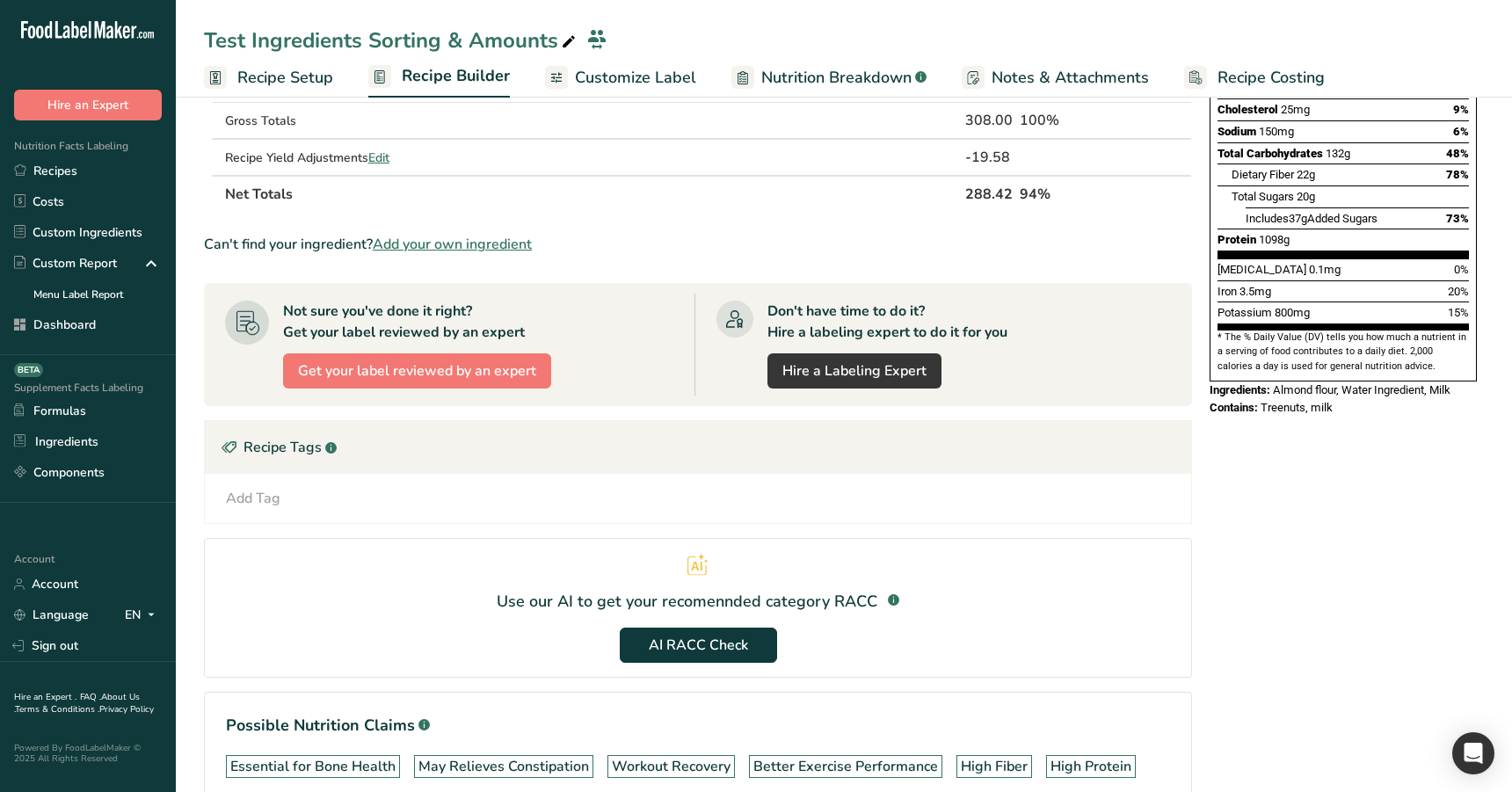
click at [1184, 666] on section "Use our AI to get your recomennded category RACC .a-a{fill:#347362;}.b-a{fill:#…" at bounding box center [698, 607] width 988 height 140
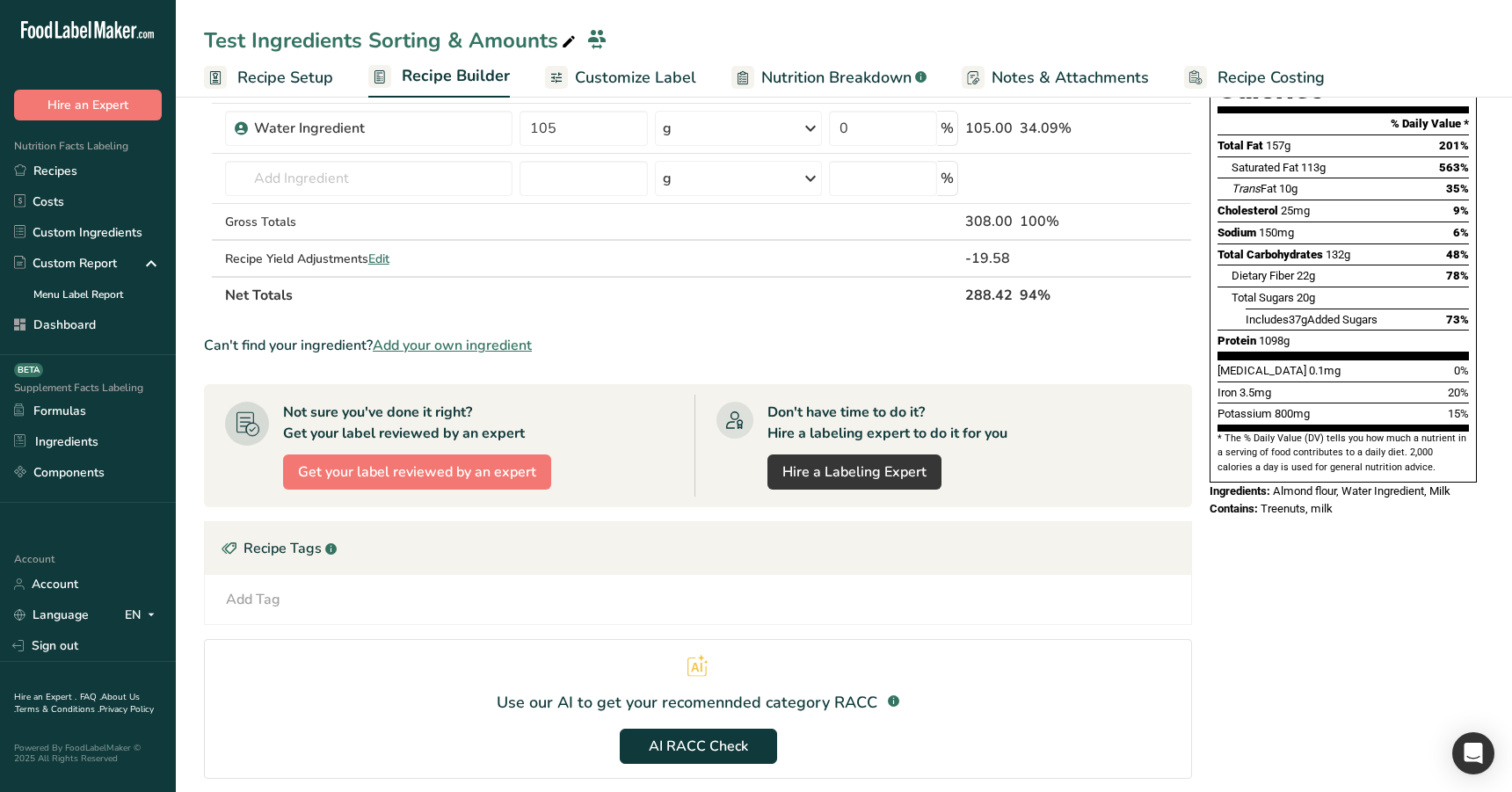
scroll to position [343, 0]
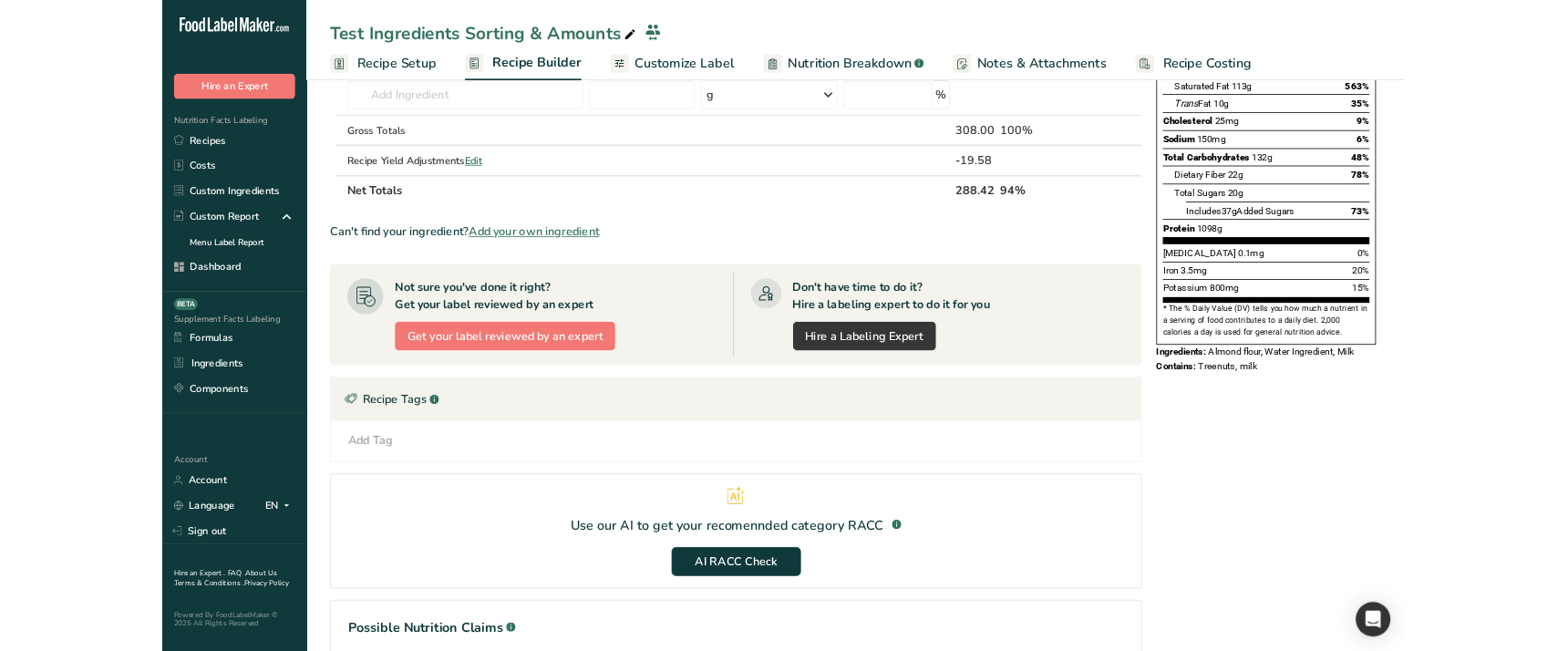
scroll to position [327, 0]
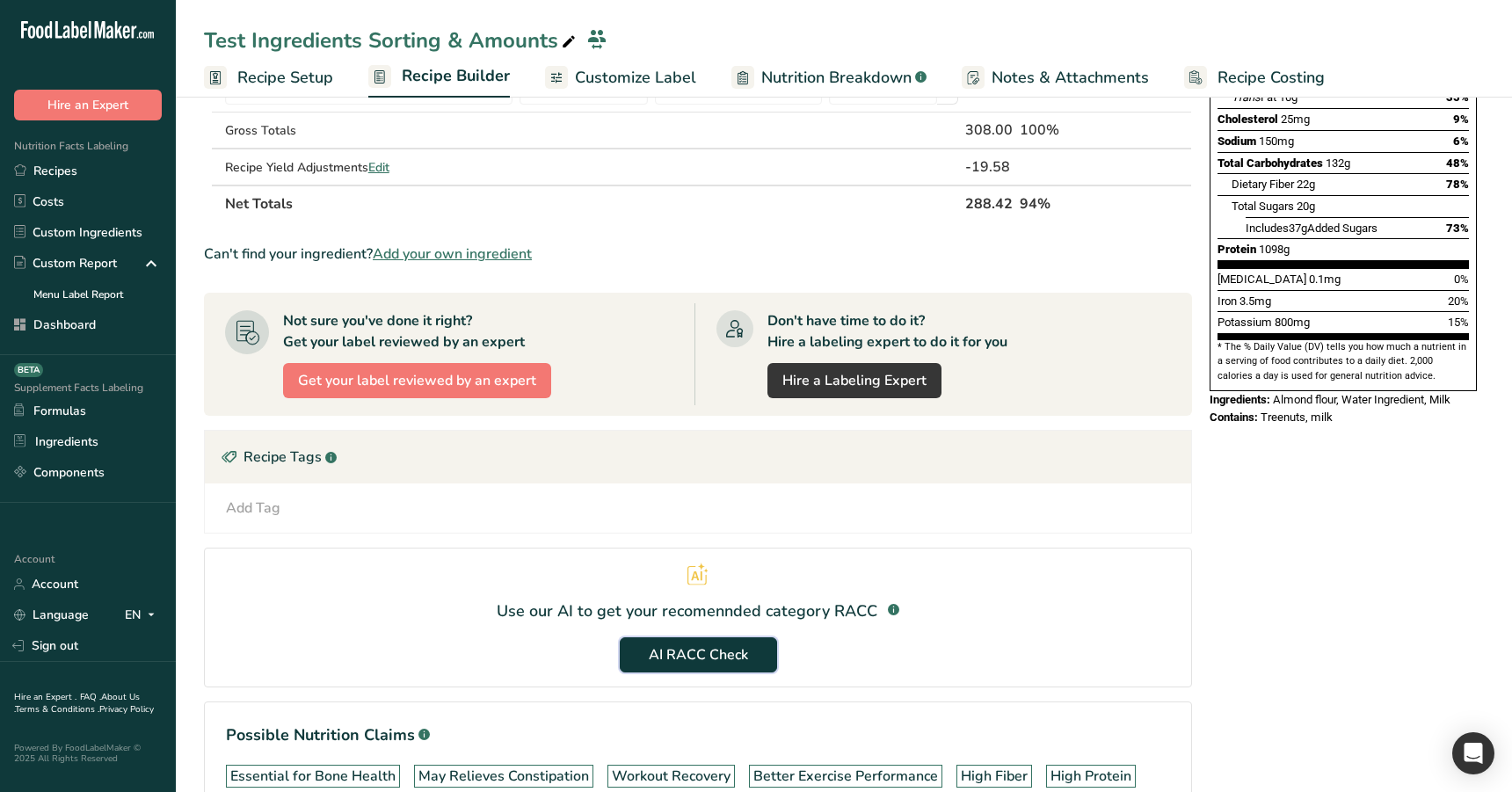
click at [723, 657] on span "AI RACC Check" at bounding box center [698, 655] width 99 height 21
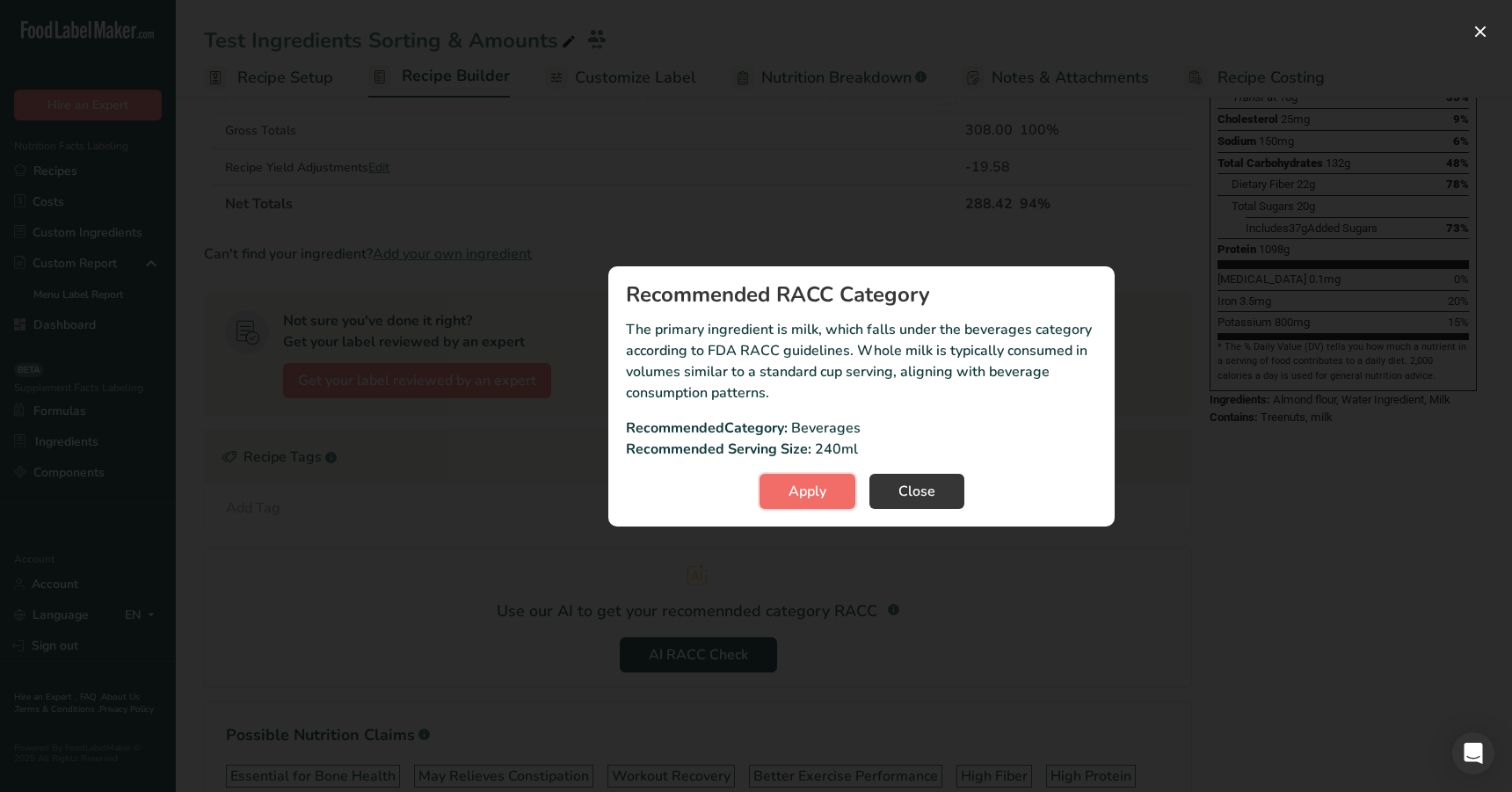
click at [826, 487] on button "Apply" at bounding box center [807, 492] width 95 height 35
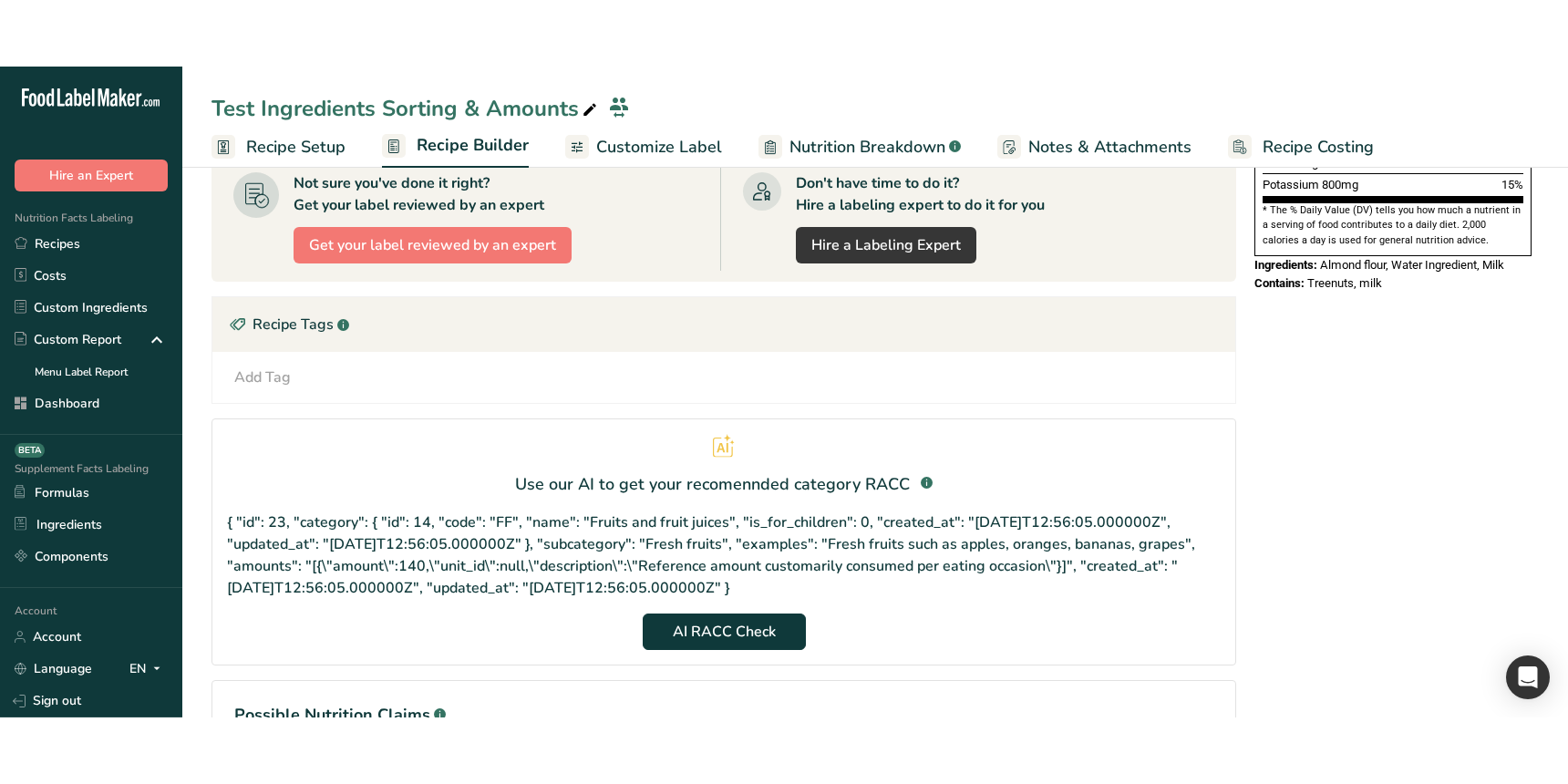
scroll to position [543, 0]
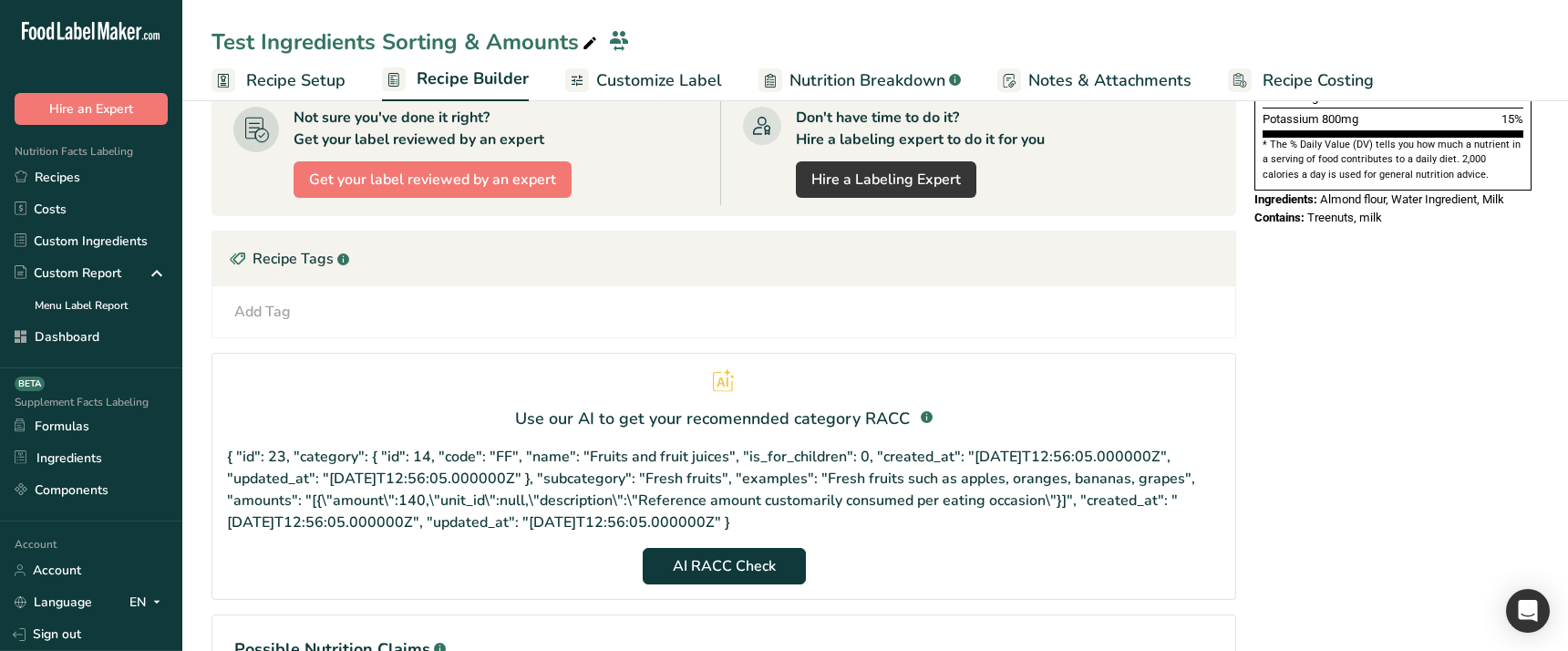
click at [556, 458] on p "{ "id": 23, "category": { "id": 14, "code": "FF", "name": "Fruits and fruit jui…" at bounding box center [723, 489] width 993 height 88
copy p "name"
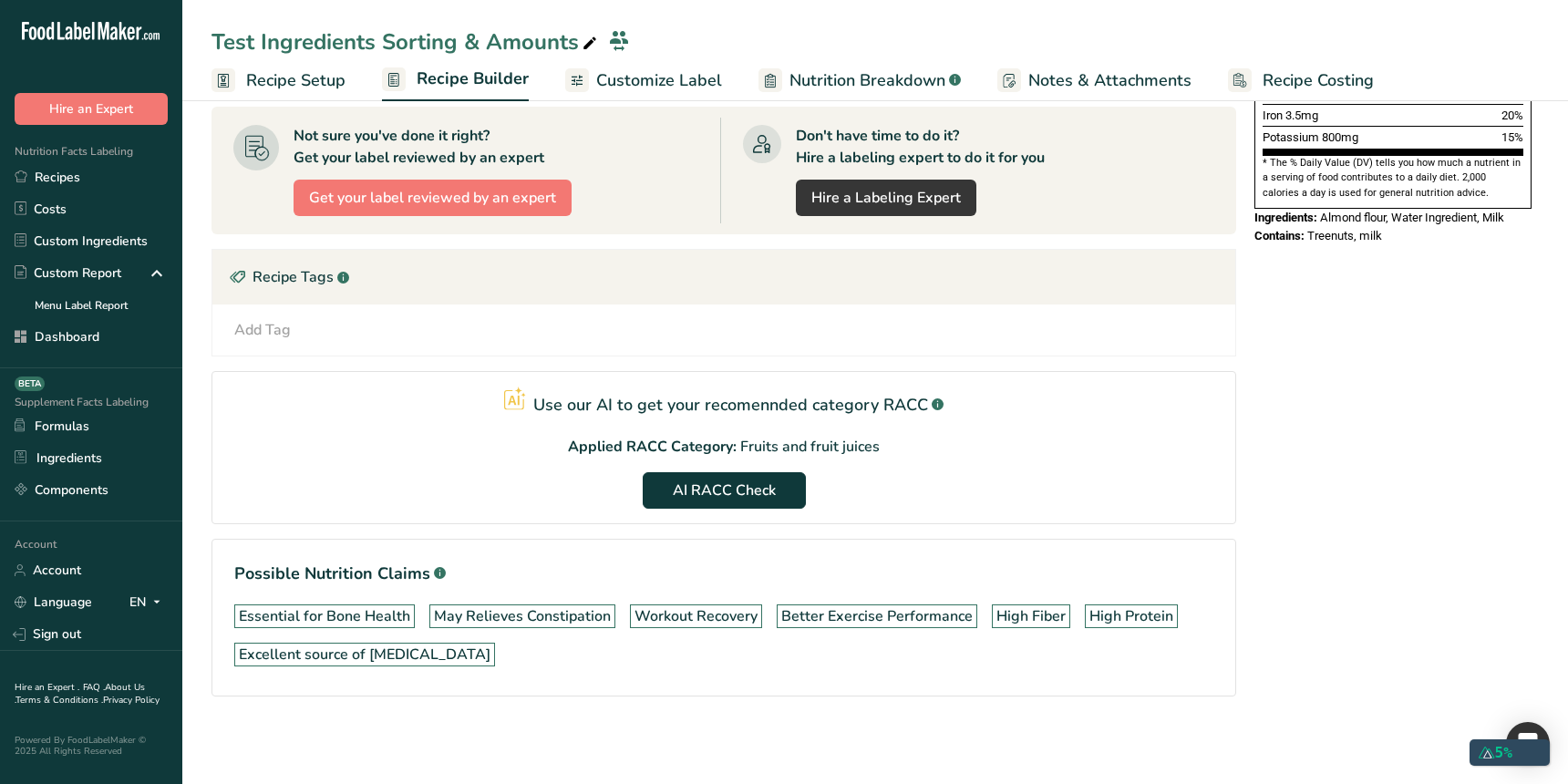
scroll to position [520, 0]
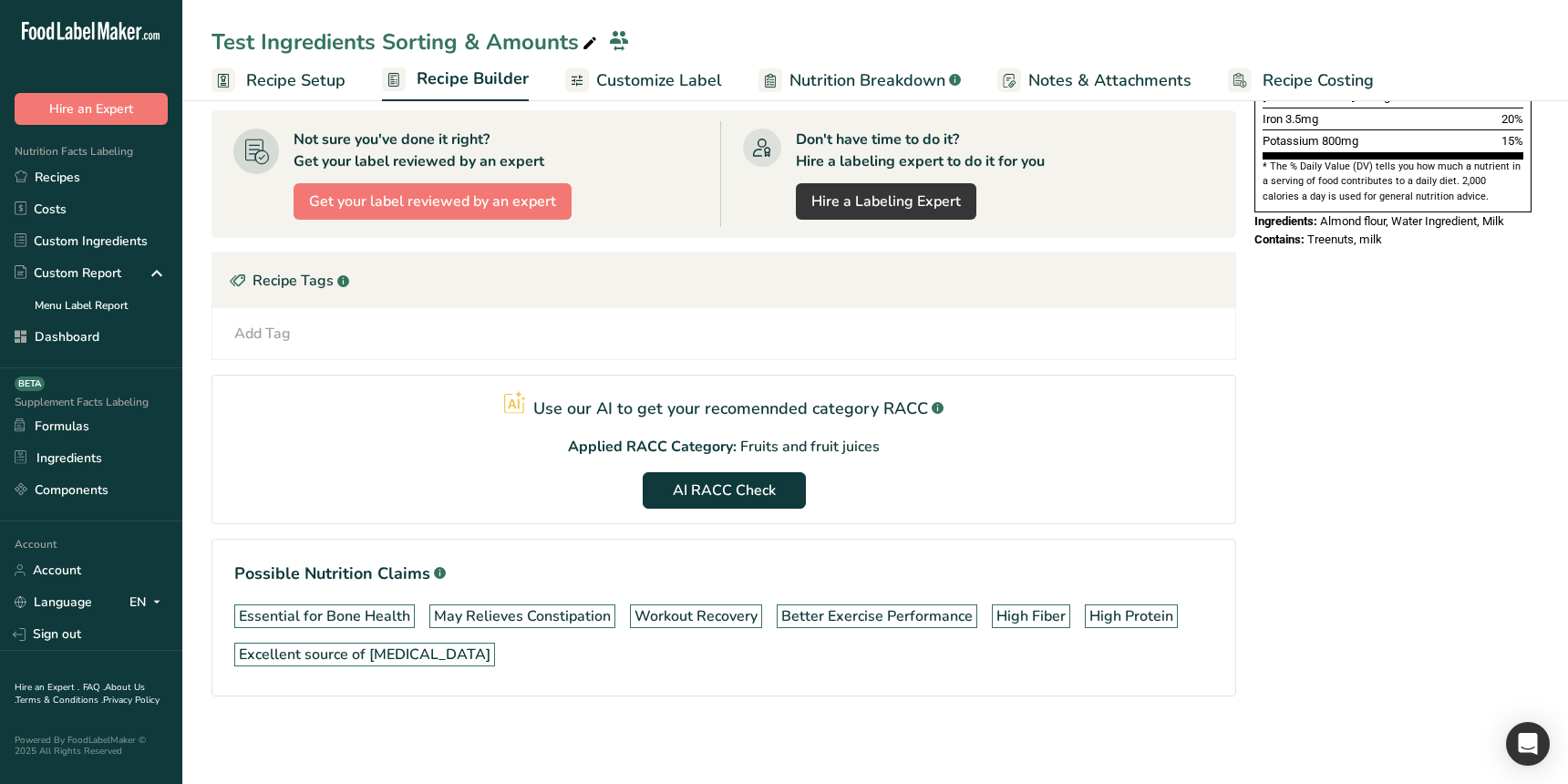
drag, startPoint x: 686, startPoint y: 452, endPoint x: 896, endPoint y: 448, distance: 210.0
click at [892, 448] on section "Use our AI to get your recomennded category RACC .a-a{fill:#347362;}.b-a{fill:#…" at bounding box center [724, 449] width 1025 height 149
click at [908, 448] on section "Use our AI to get your recomennded category RACC .a-a{fill:#347362;}.b-a{fill:#…" at bounding box center [724, 449] width 1025 height 149
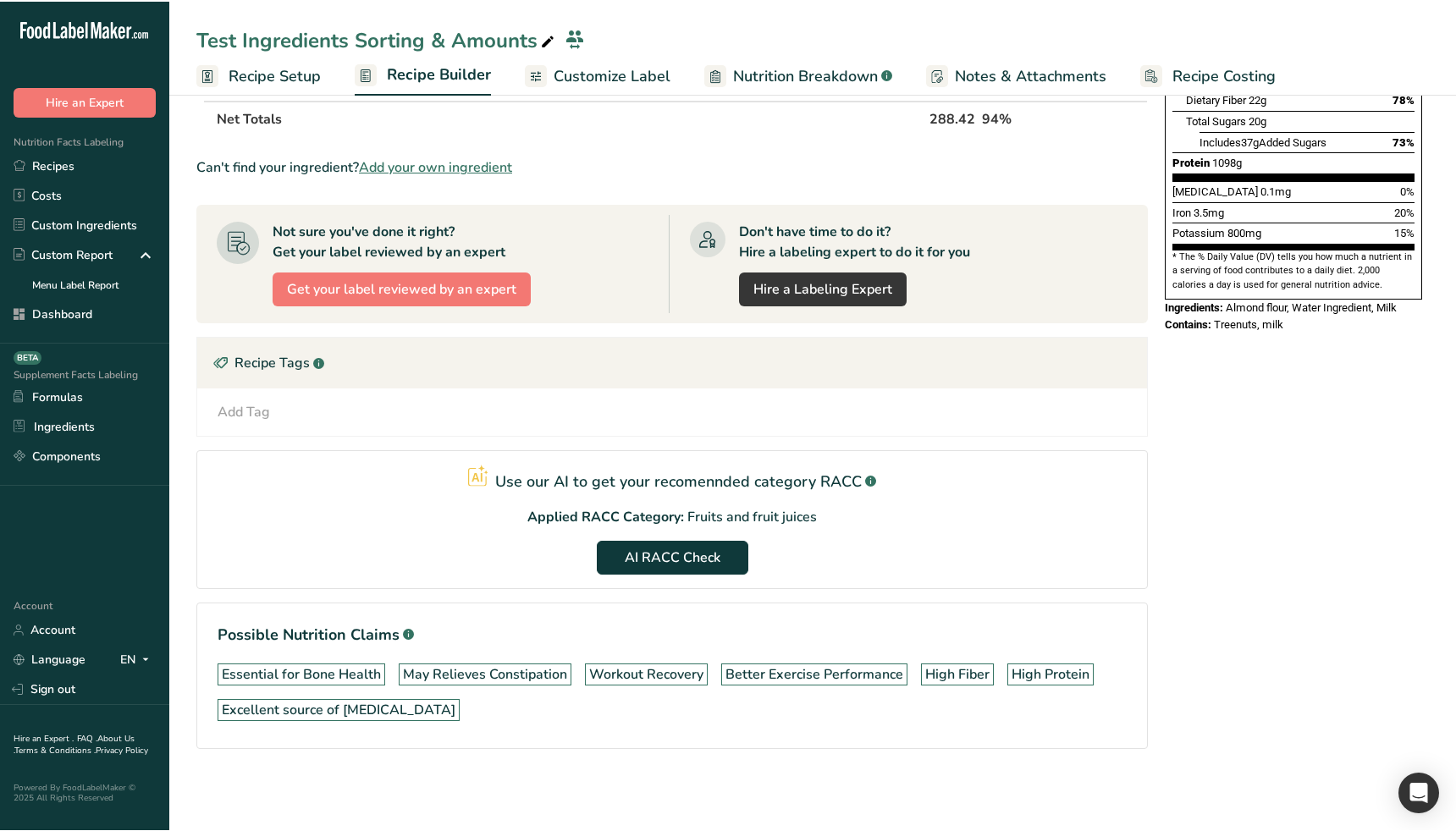
scroll to position [380, 0]
click at [1064, 520] on section "Use our AI to get your recomennded category RACC .a-a{fill:#347362;}.b-a{fill:#…" at bounding box center [672, 519] width 952 height 138
click at [281, 71] on span "Recipe Setup" at bounding box center [274, 75] width 92 height 23
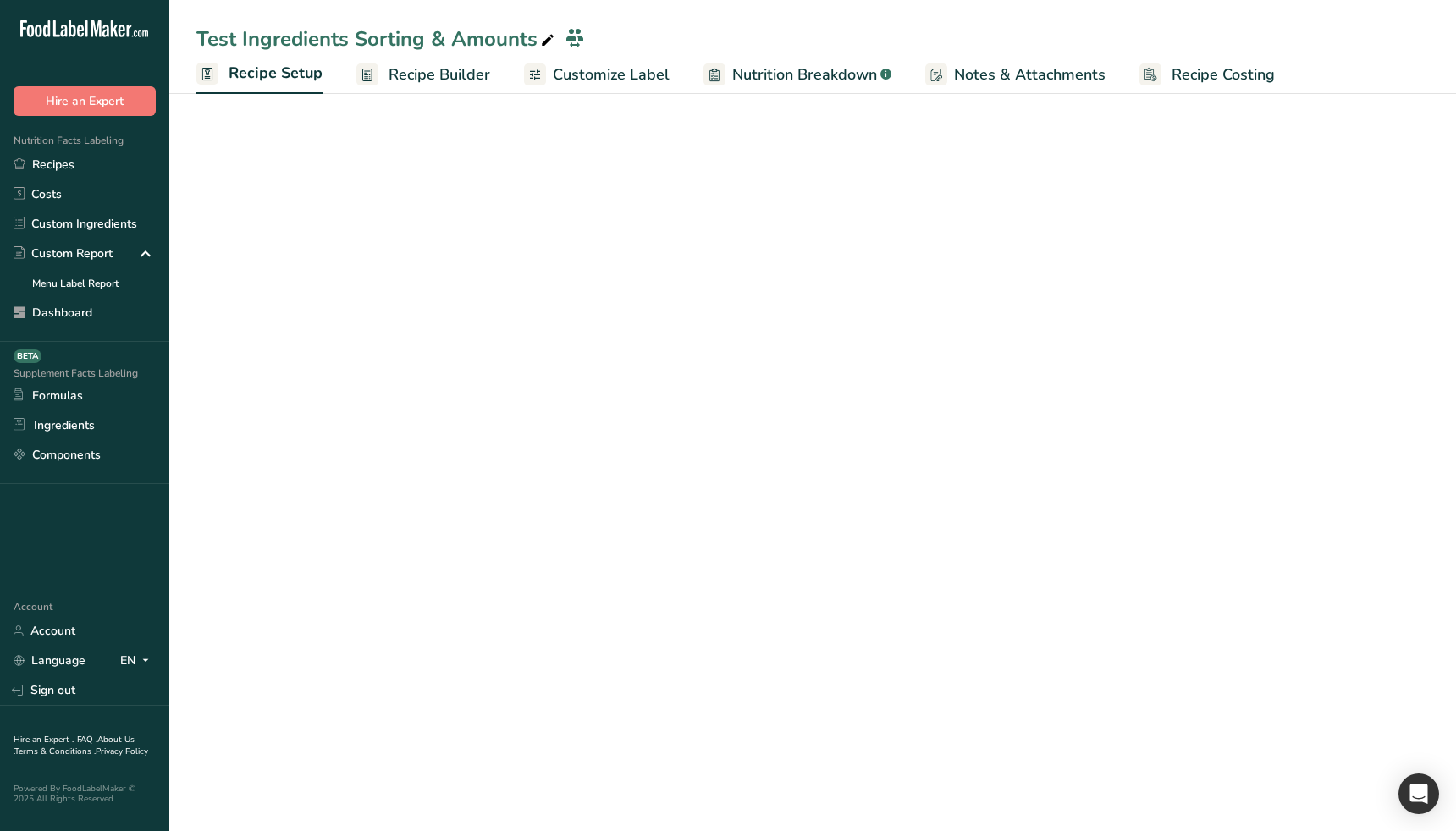
select select "27"
select select "29"
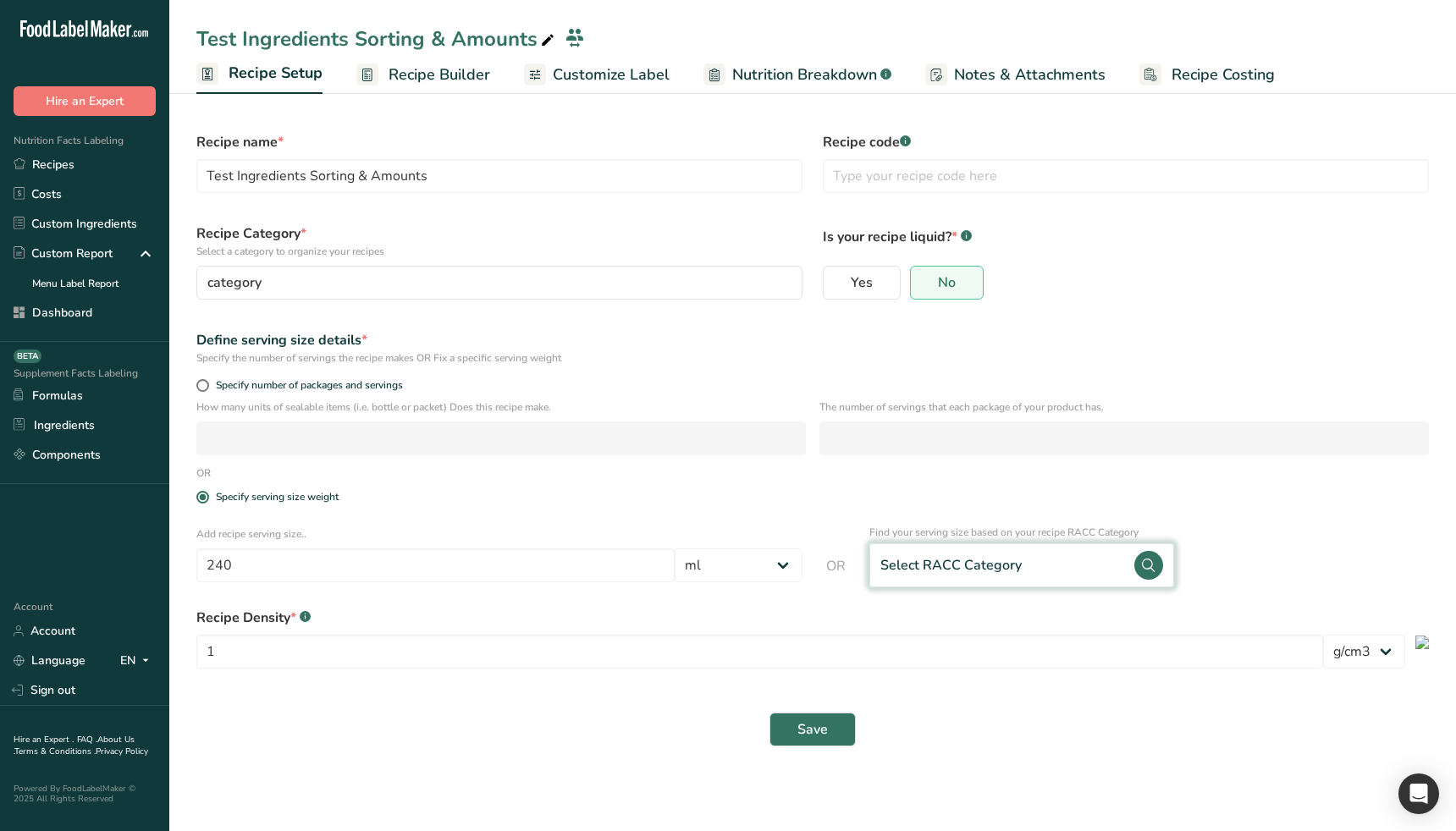
click at [1036, 561] on div "Select RACC Category" at bounding box center [1021, 565] width 304 height 44
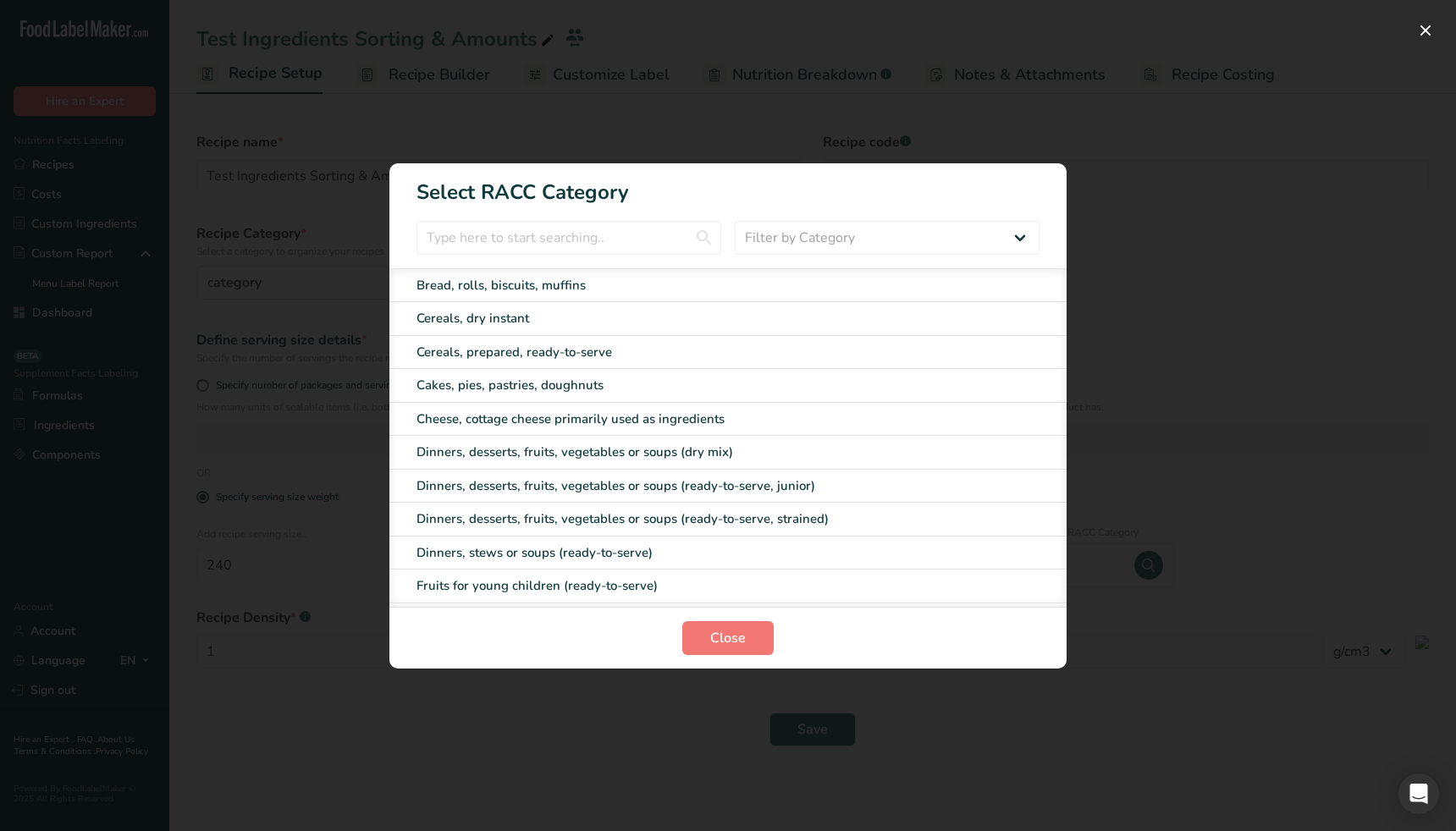
scroll to position [198, 0]
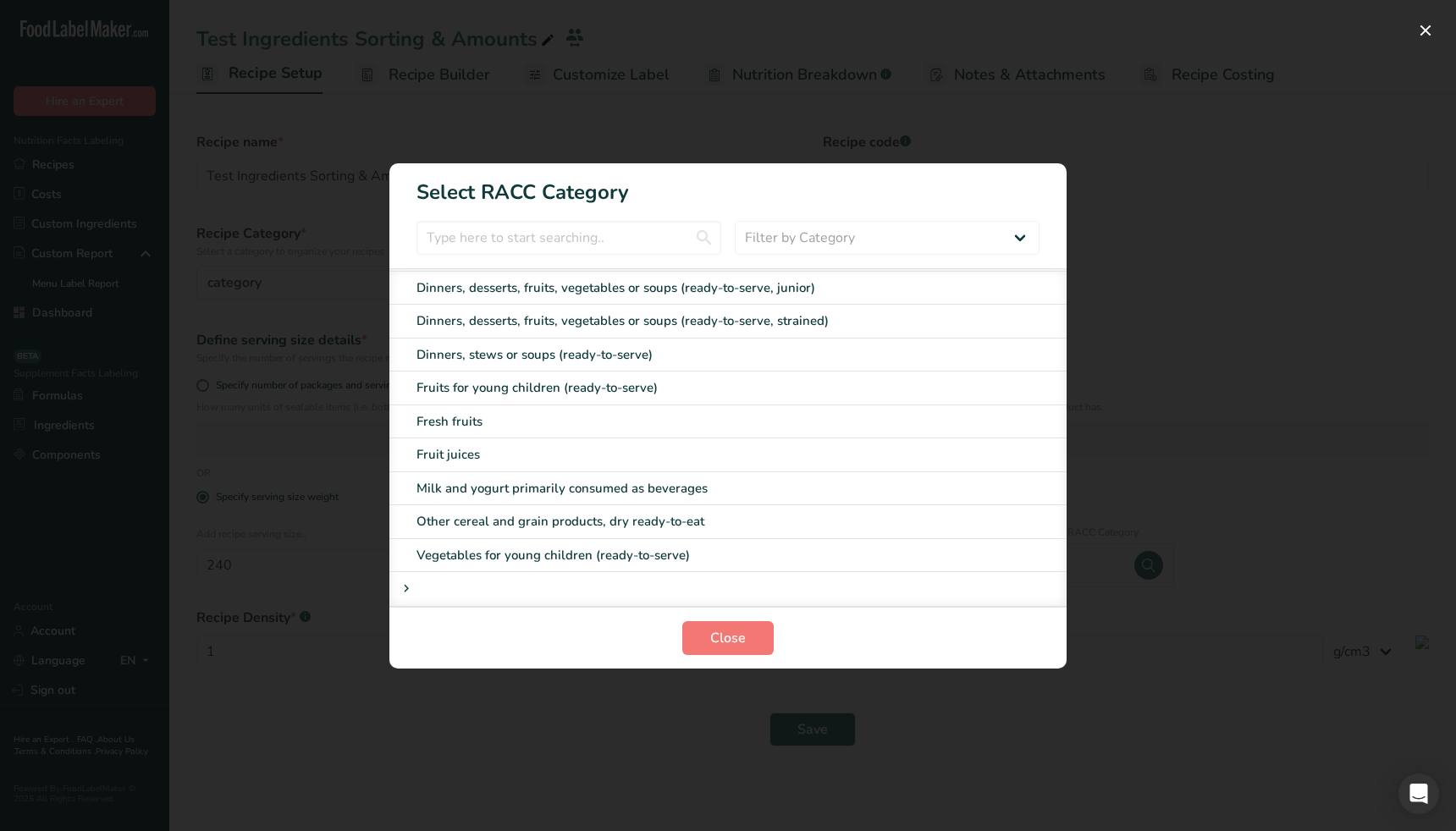
click at [502, 584] on div "RACC Category Selection Modal" at bounding box center [678, 589] width 563 height 21
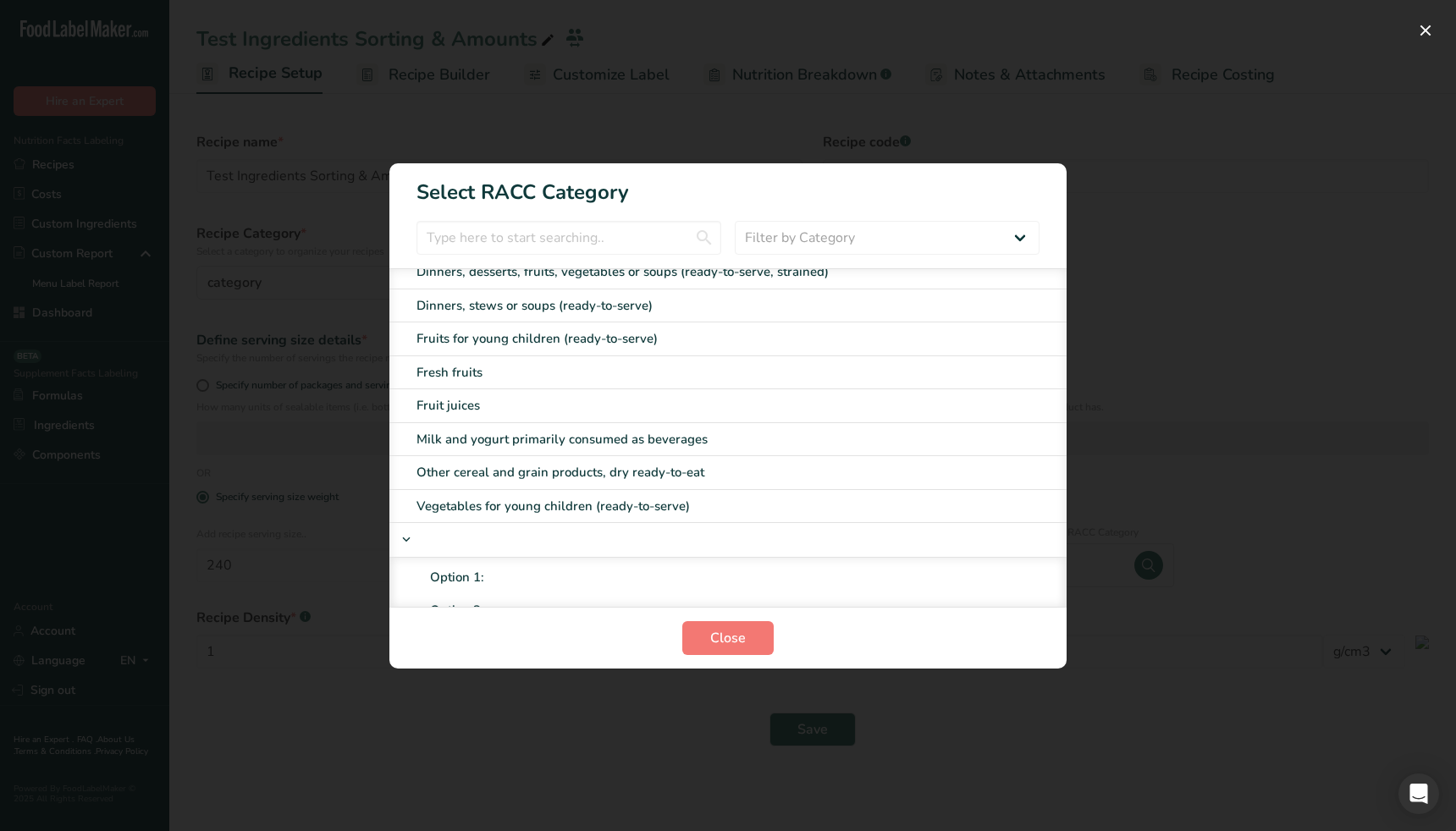
scroll to position [0, 0]
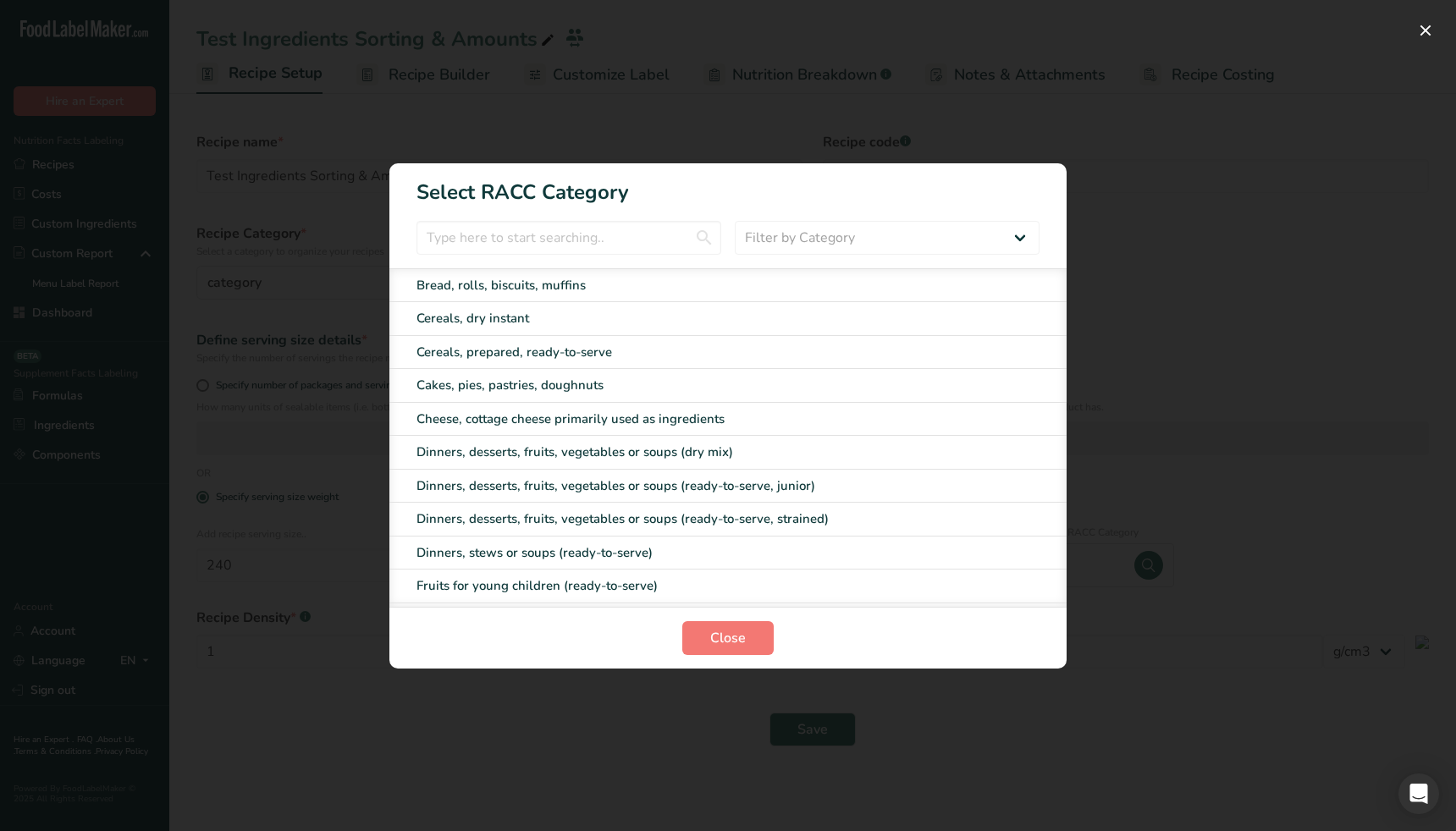
click at [590, 703] on div "RACC Category Selection Modal" at bounding box center [728, 415] width 1456 height 831
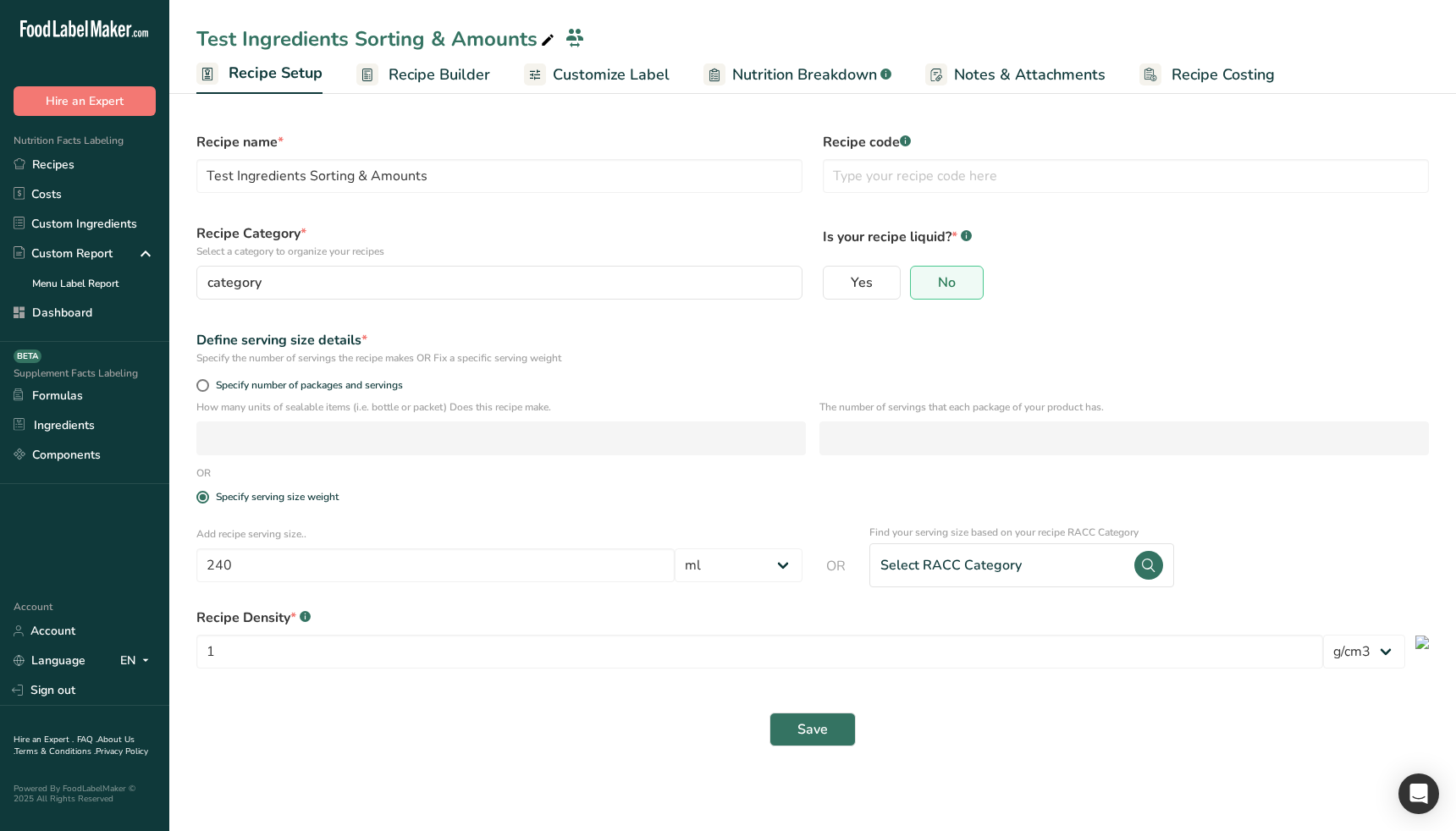
click at [592, 707] on div "Save" at bounding box center [812, 729] width 1252 height 54
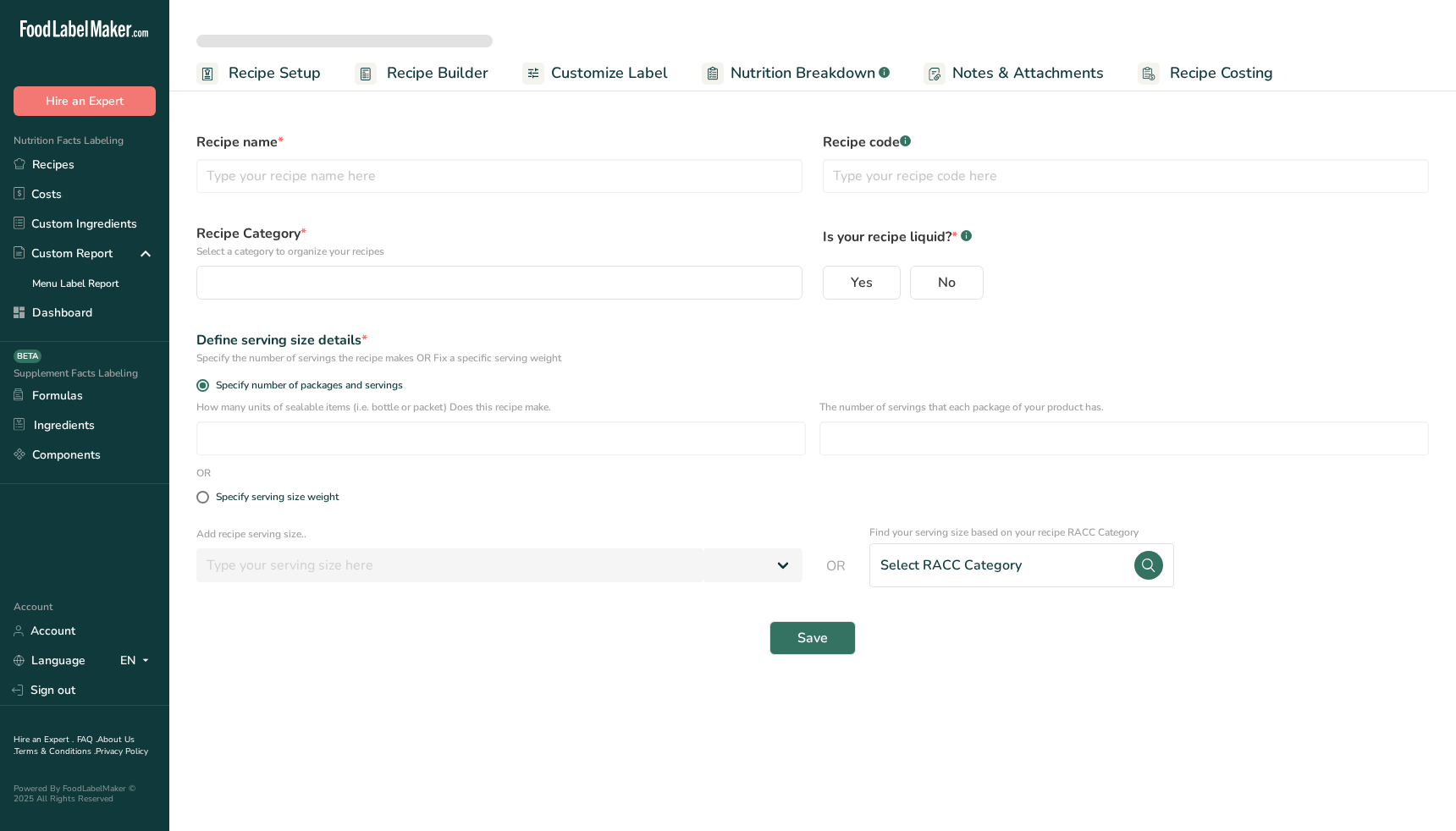
select select
type input "Test Ingredients Sorting & Amounts"
radio input "true"
radio input "false"
radio input "true"
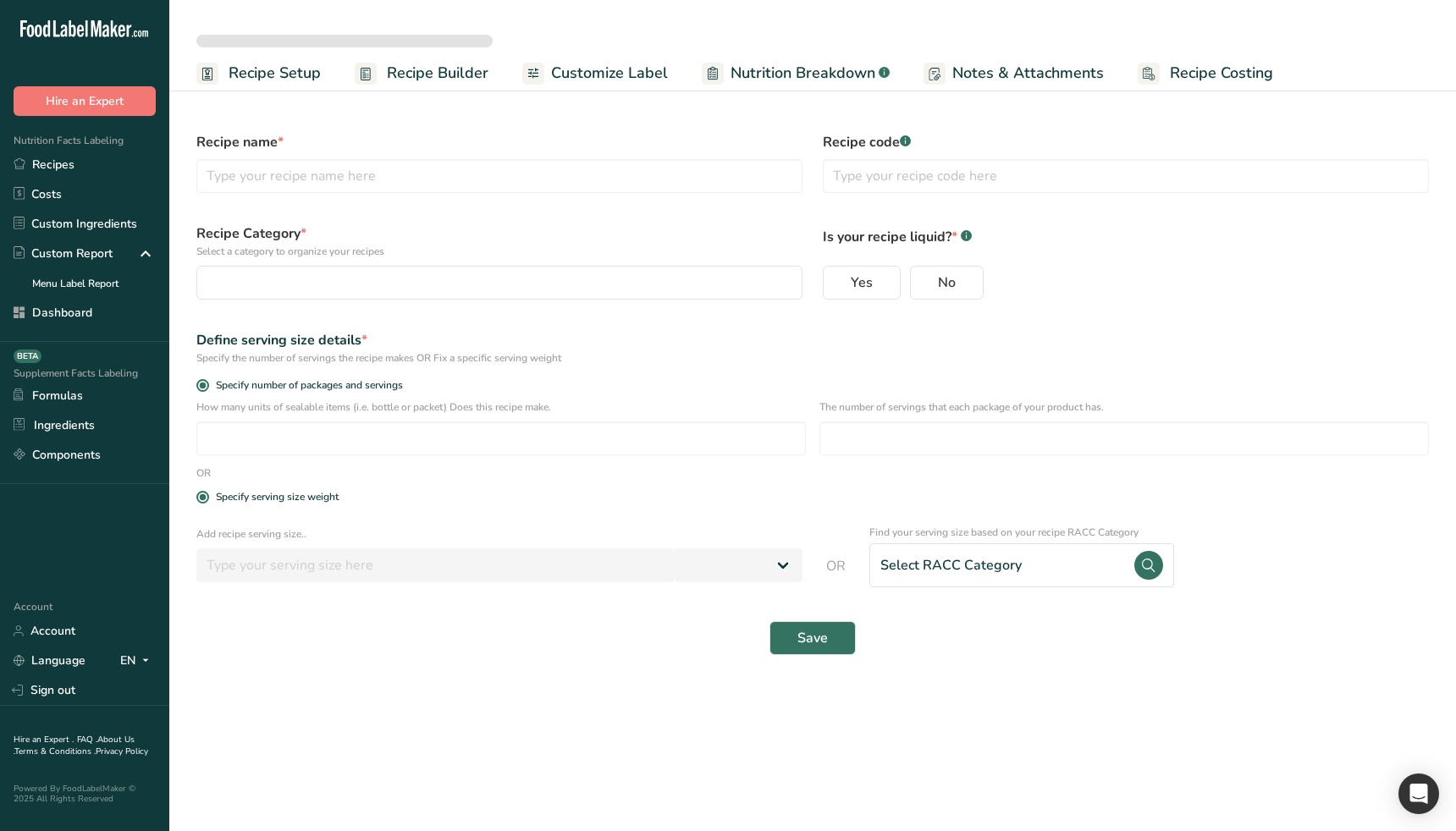
type input "240"
select select "27"
select select "29"
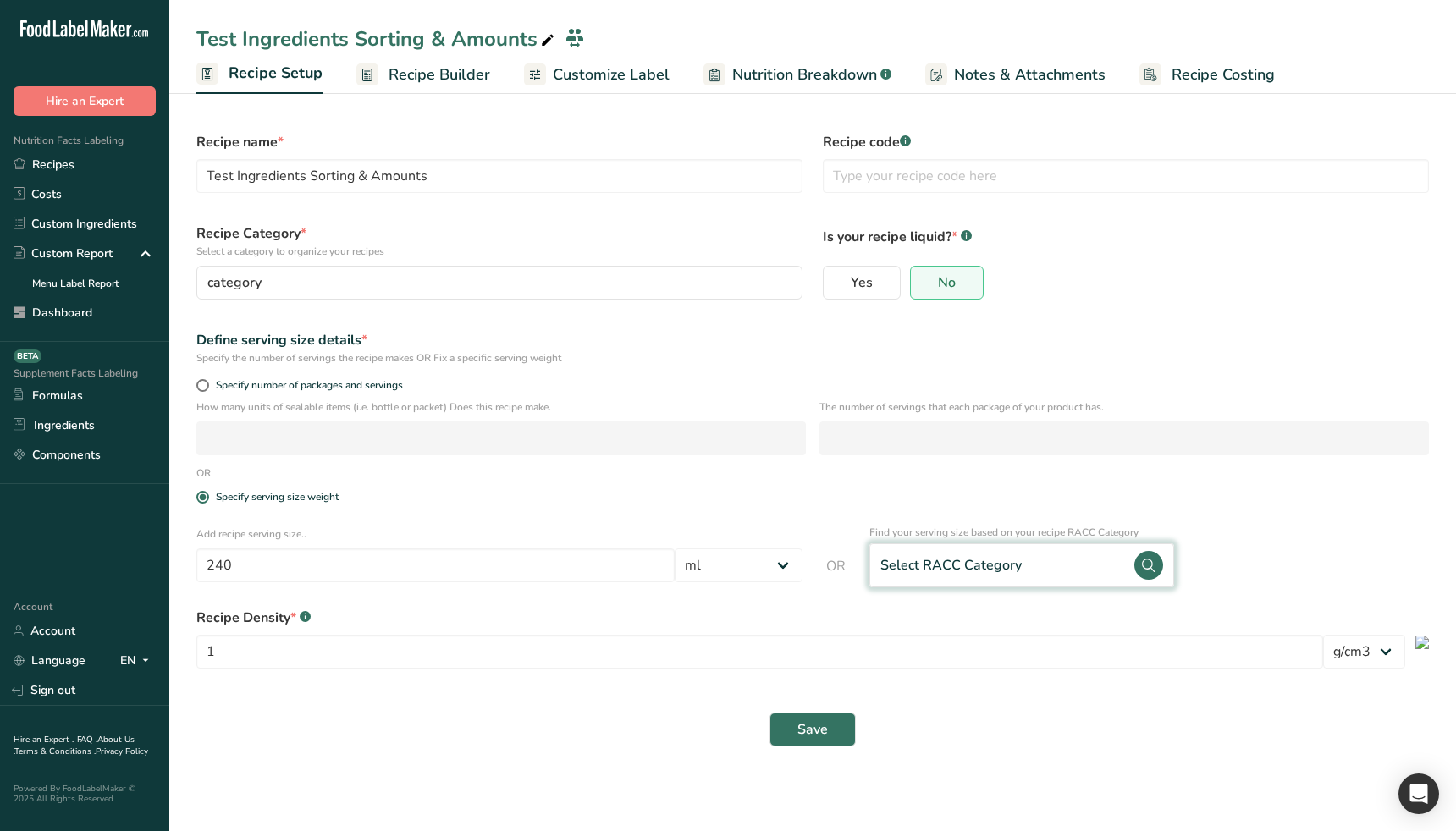
click at [965, 558] on div "Select RACC Category" at bounding box center [951, 565] width 141 height 21
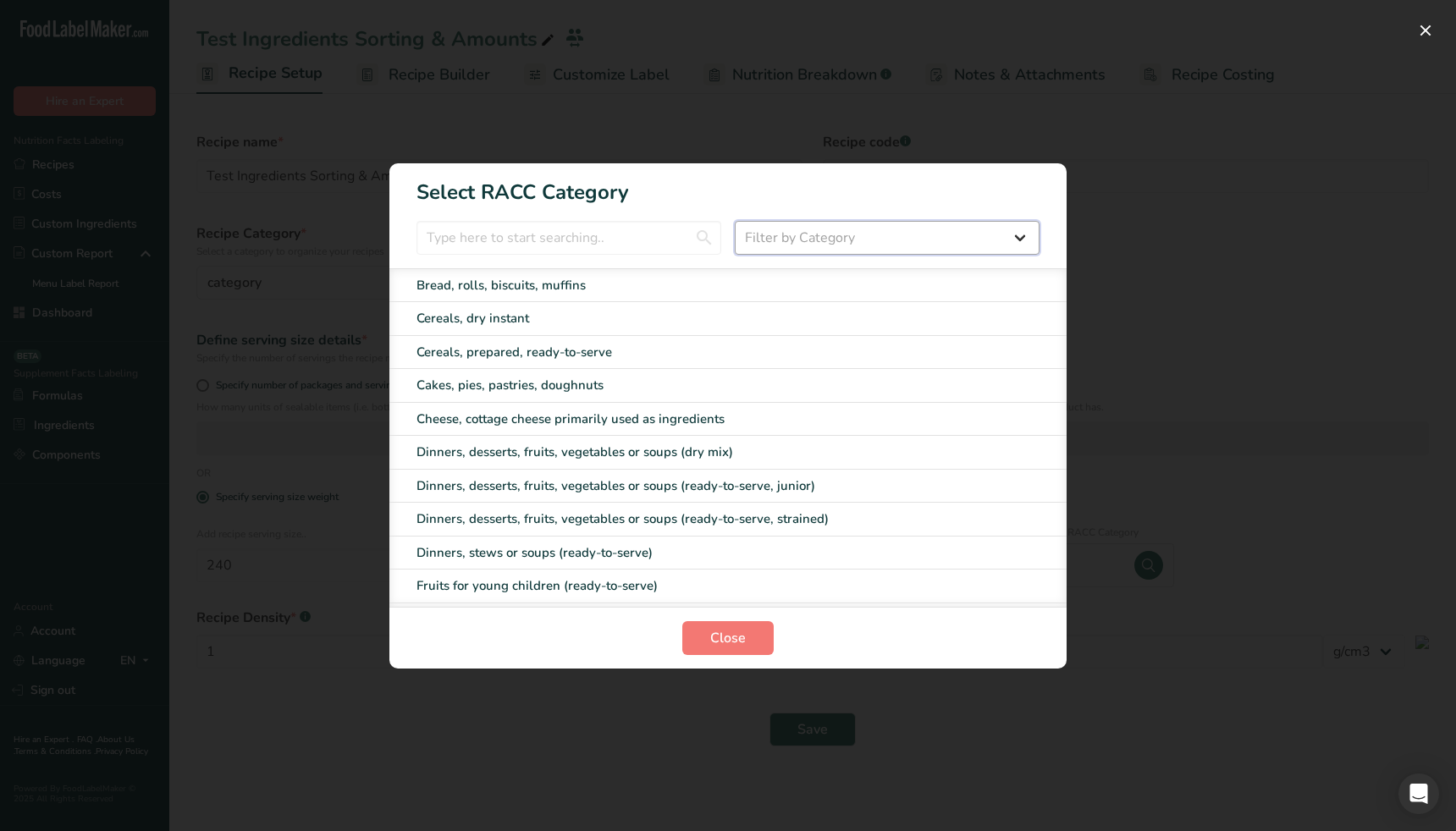
click at [886, 230] on select "Filter by Category All Cereals and other grain products (Children 1–3 years) Di…" at bounding box center [886, 237] width 304 height 34
select select "RACC Category Selection Modal"
click at [961, 721] on div "RACC Category Selection Modal" at bounding box center [728, 415] width 1456 height 831
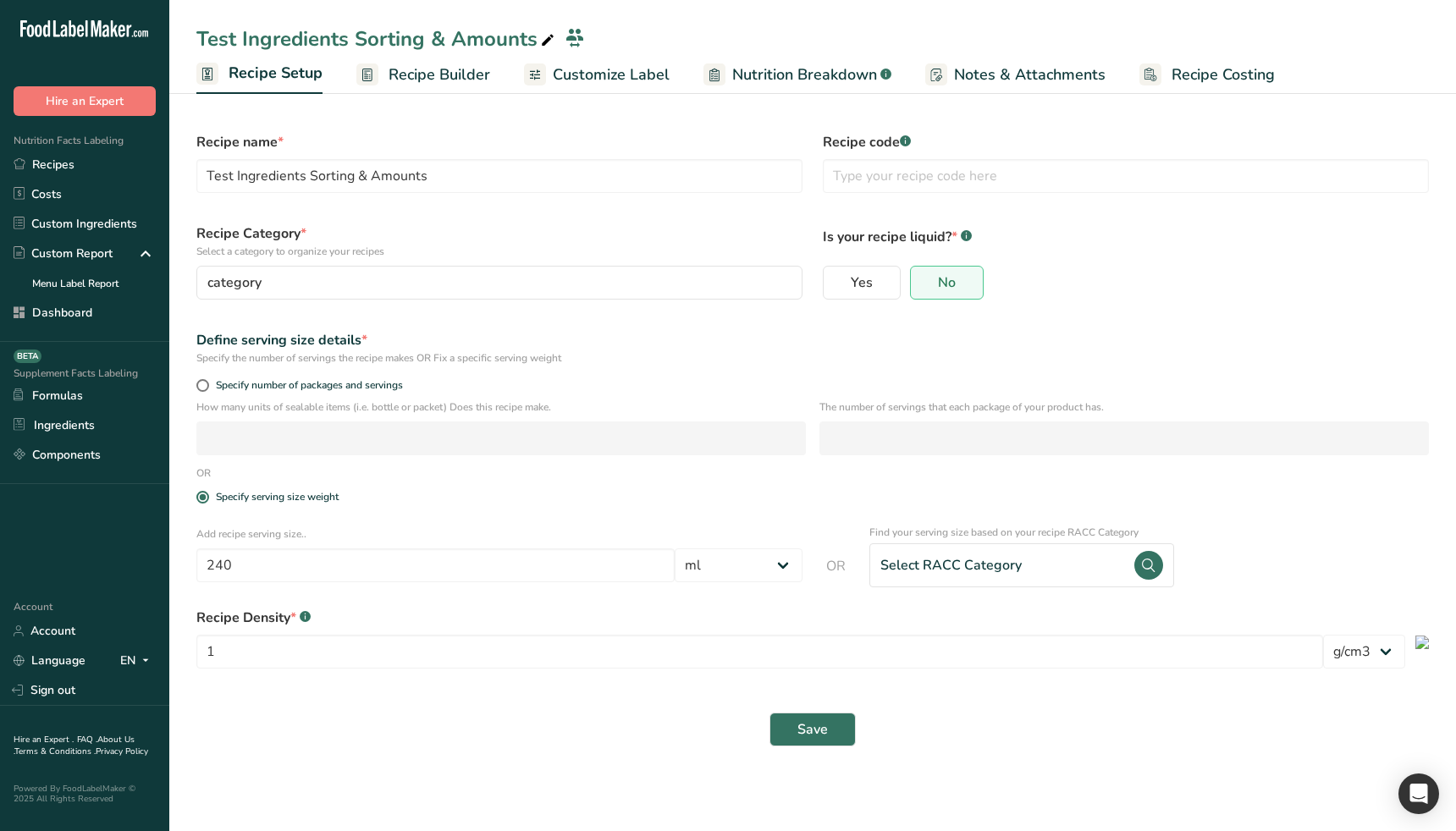
click at [400, 710] on div "Save" at bounding box center [812, 729] width 1252 height 54
click at [383, 278] on div "category" at bounding box center [494, 282] width 574 height 21
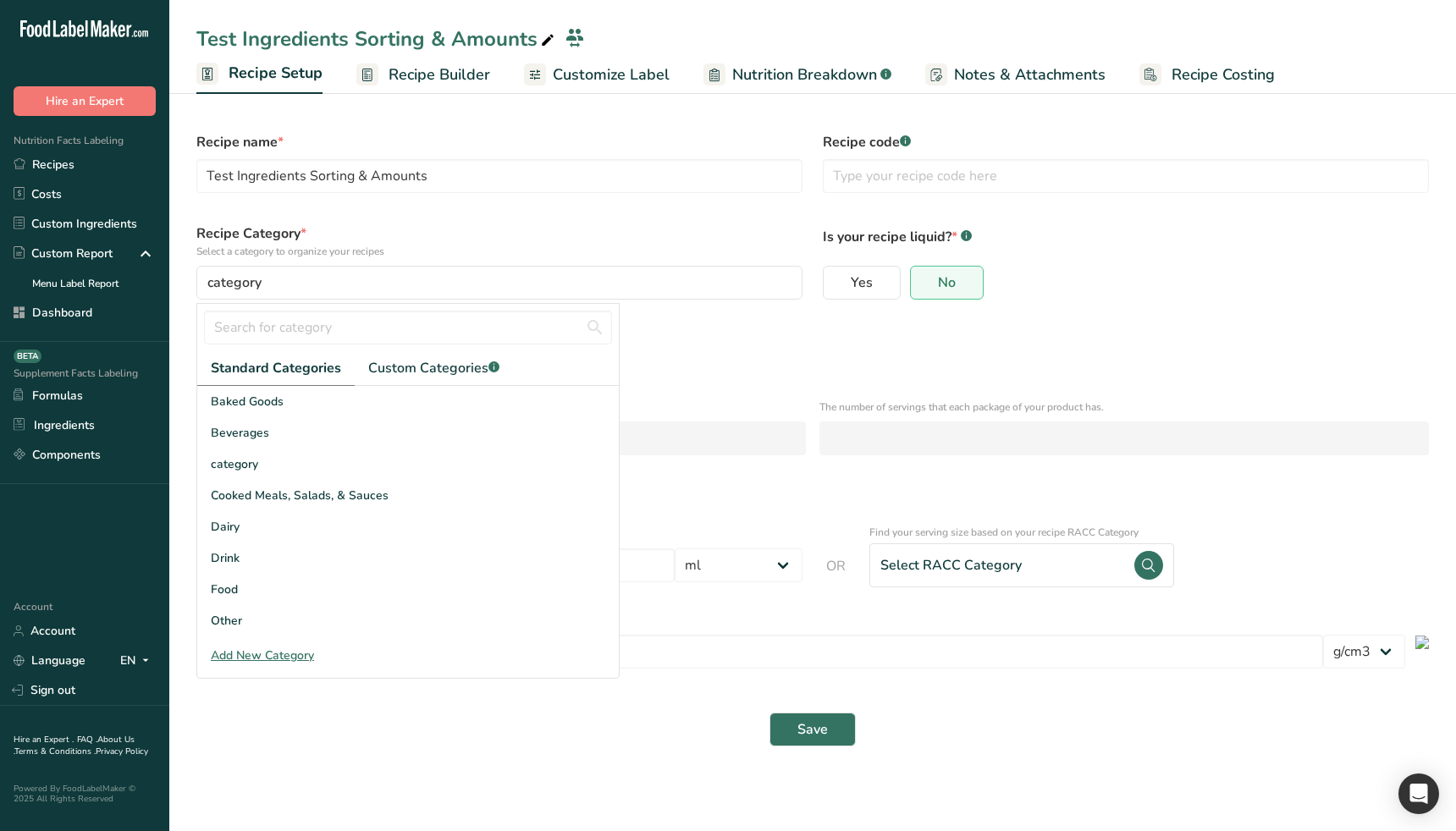
click at [1079, 330] on div "Define serving size details *" at bounding box center [812, 340] width 1232 height 21
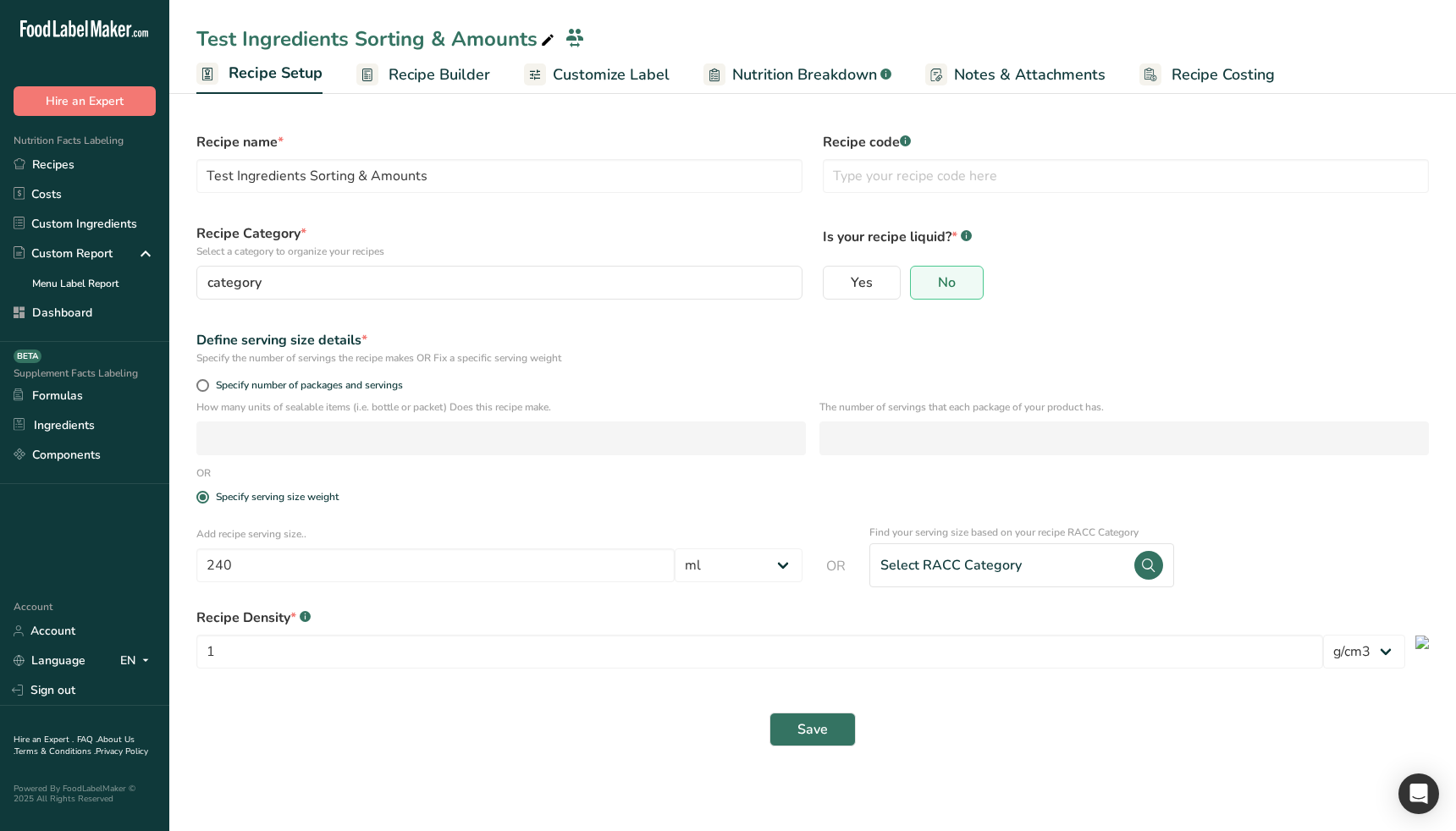
click at [442, 683] on div "Recipe Density * .a-a{fill:#347362;}.b-a{fill:#fff;} 1 lb/ft3 g/cm3" at bounding box center [812, 643] width 1252 height 91
click at [458, 721] on div "Save" at bounding box center [812, 729] width 1232 height 34
click at [457, 82] on span "Recipe Builder" at bounding box center [439, 75] width 102 height 23
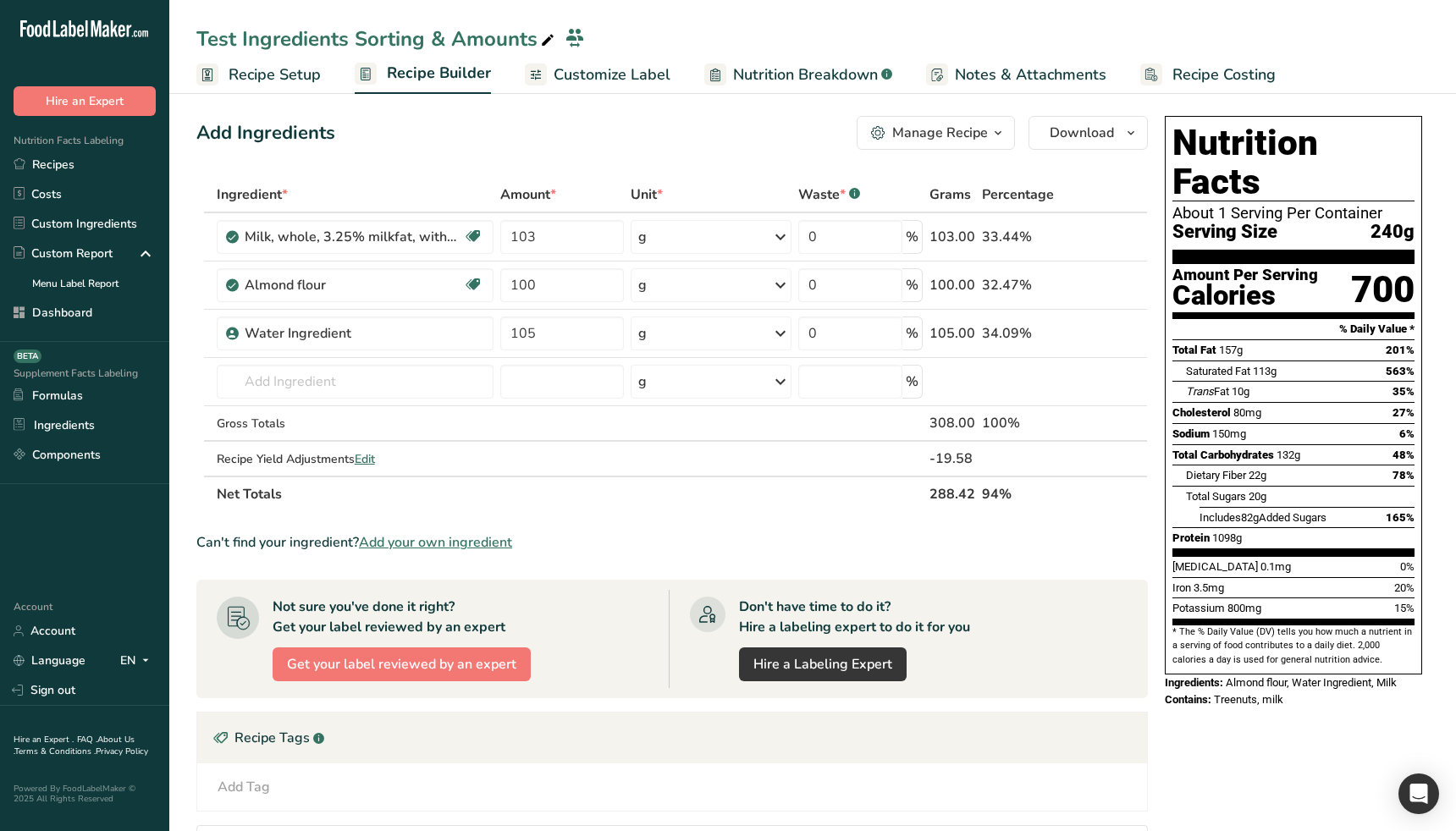
scroll to position [380, 0]
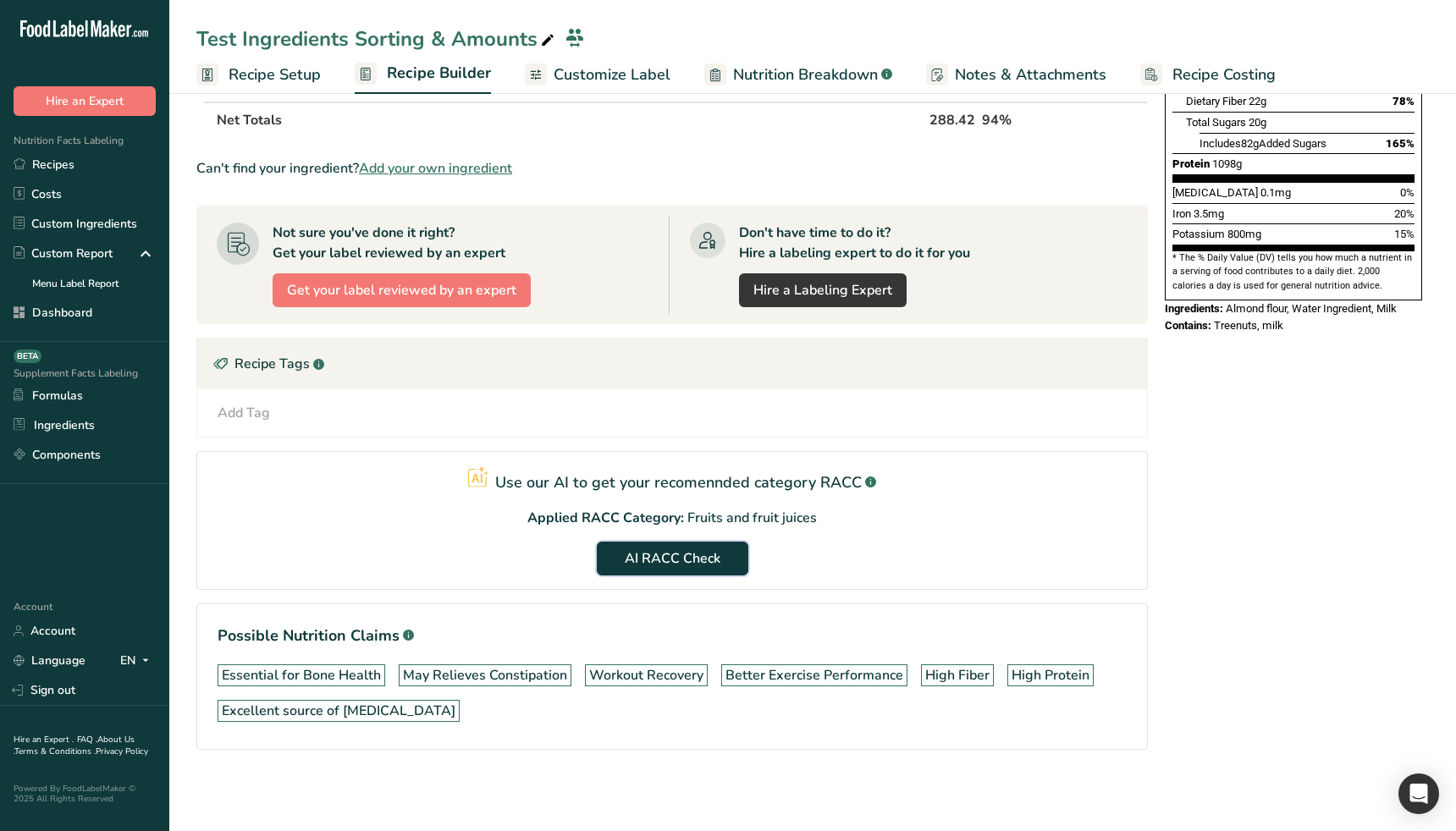
click at [674, 566] on span "AI RACC Check" at bounding box center [672, 558] width 96 height 21
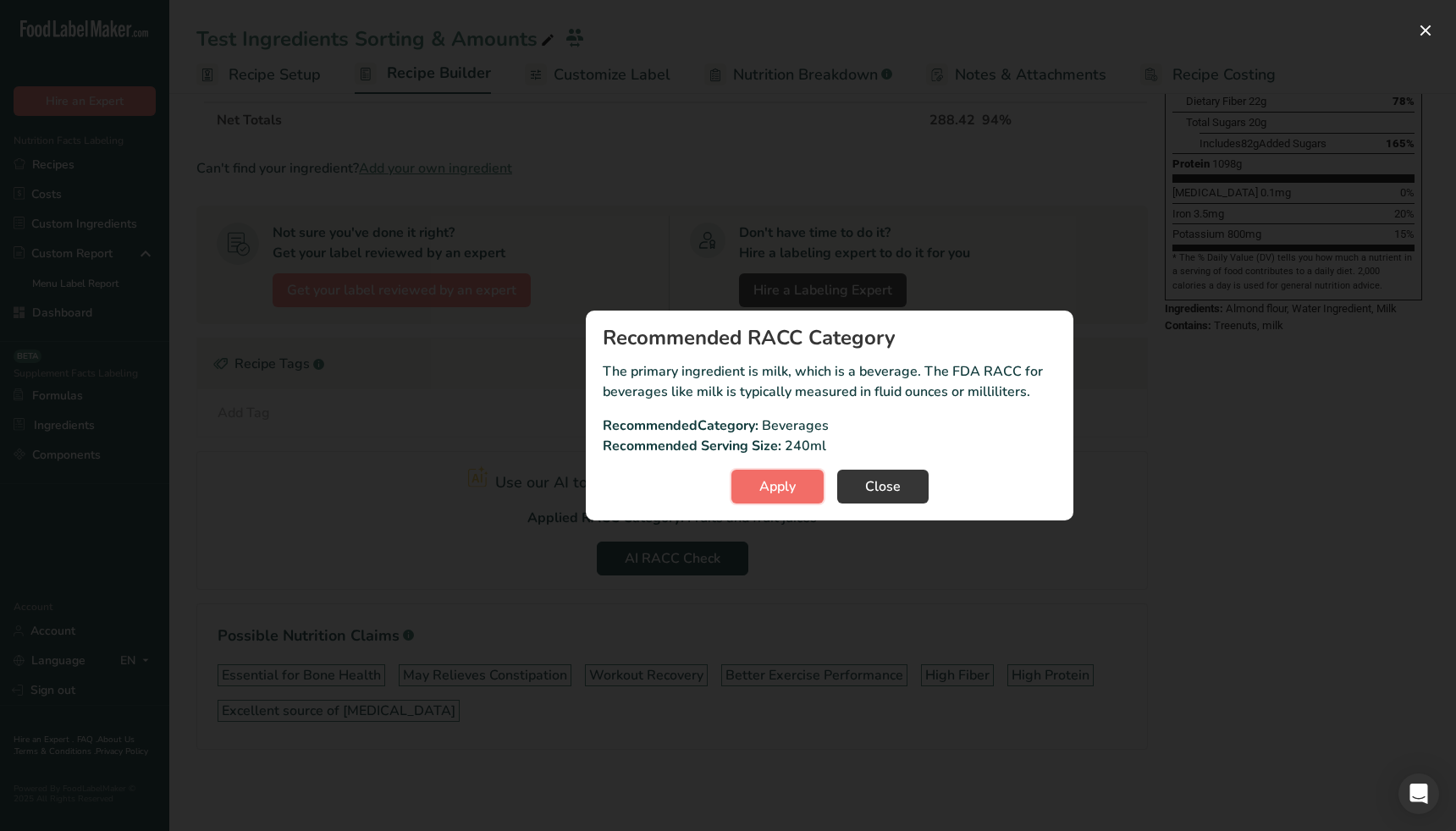
click at [777, 489] on span "Apply" at bounding box center [777, 486] width 37 height 21
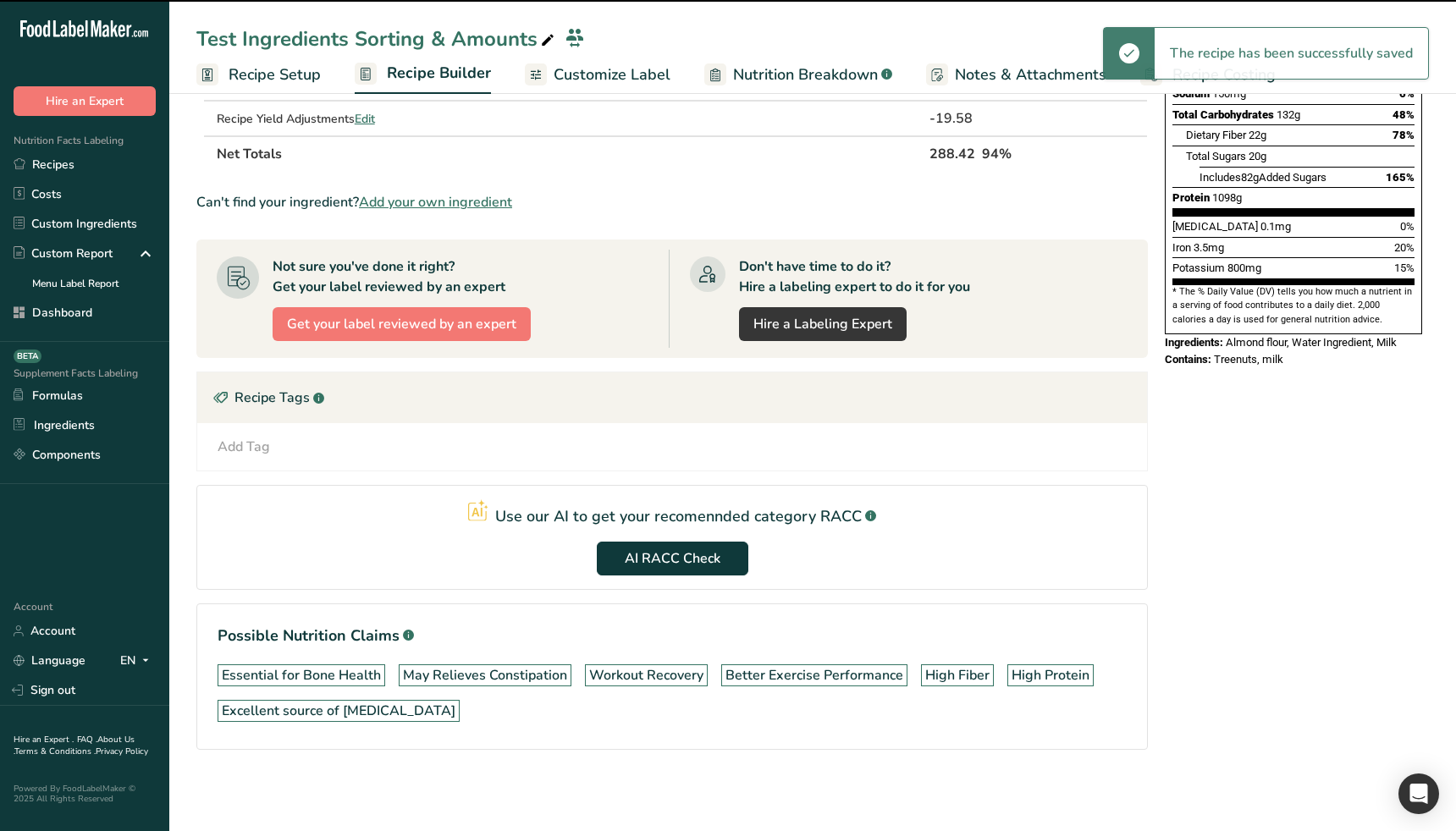
scroll to position [346, 0]
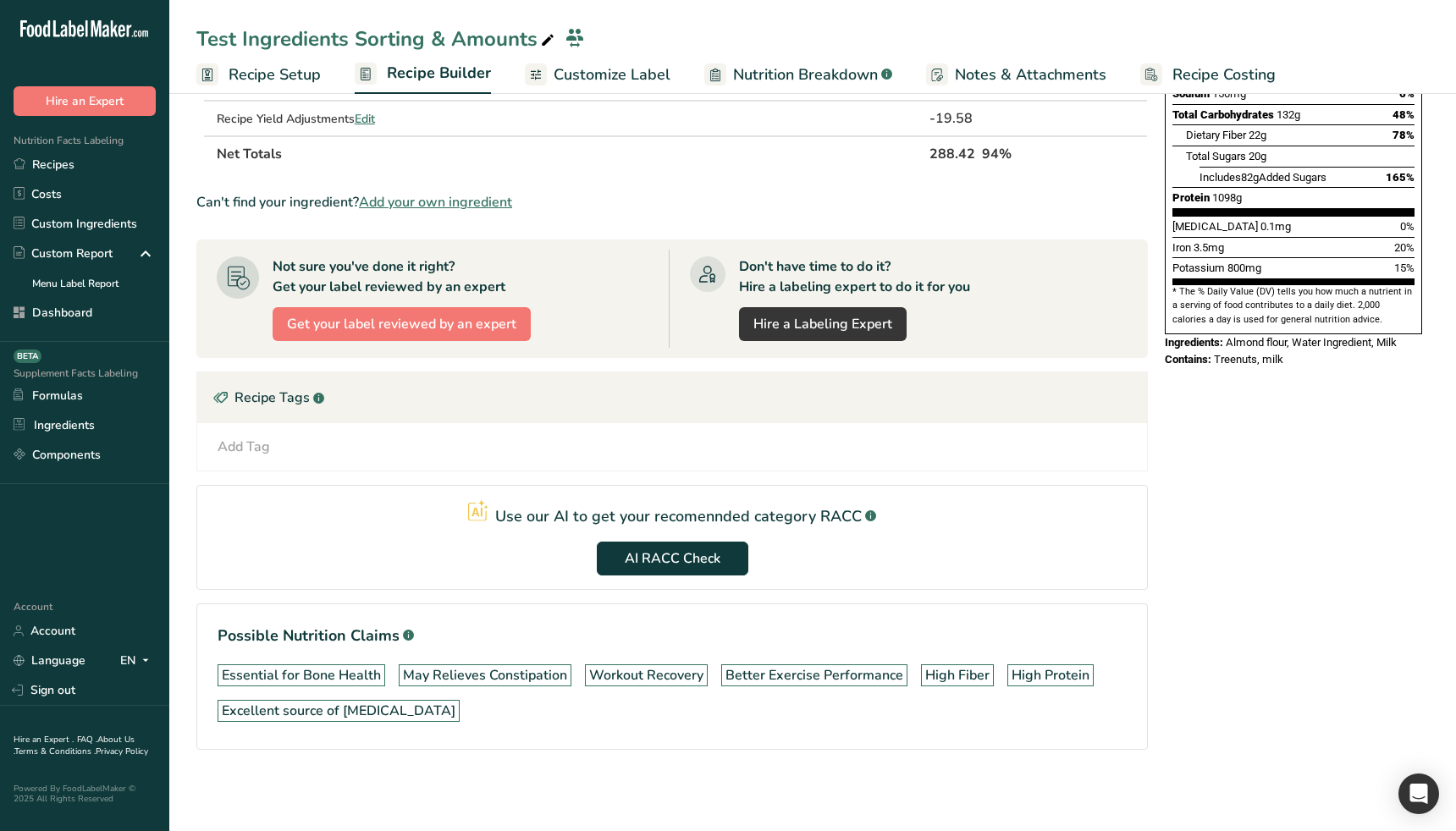
click at [492, 536] on section "Use our AI to get your recomennded category RACC .a-a{fill:#347362;}.b-a{fill:#…" at bounding box center [672, 537] width 952 height 105
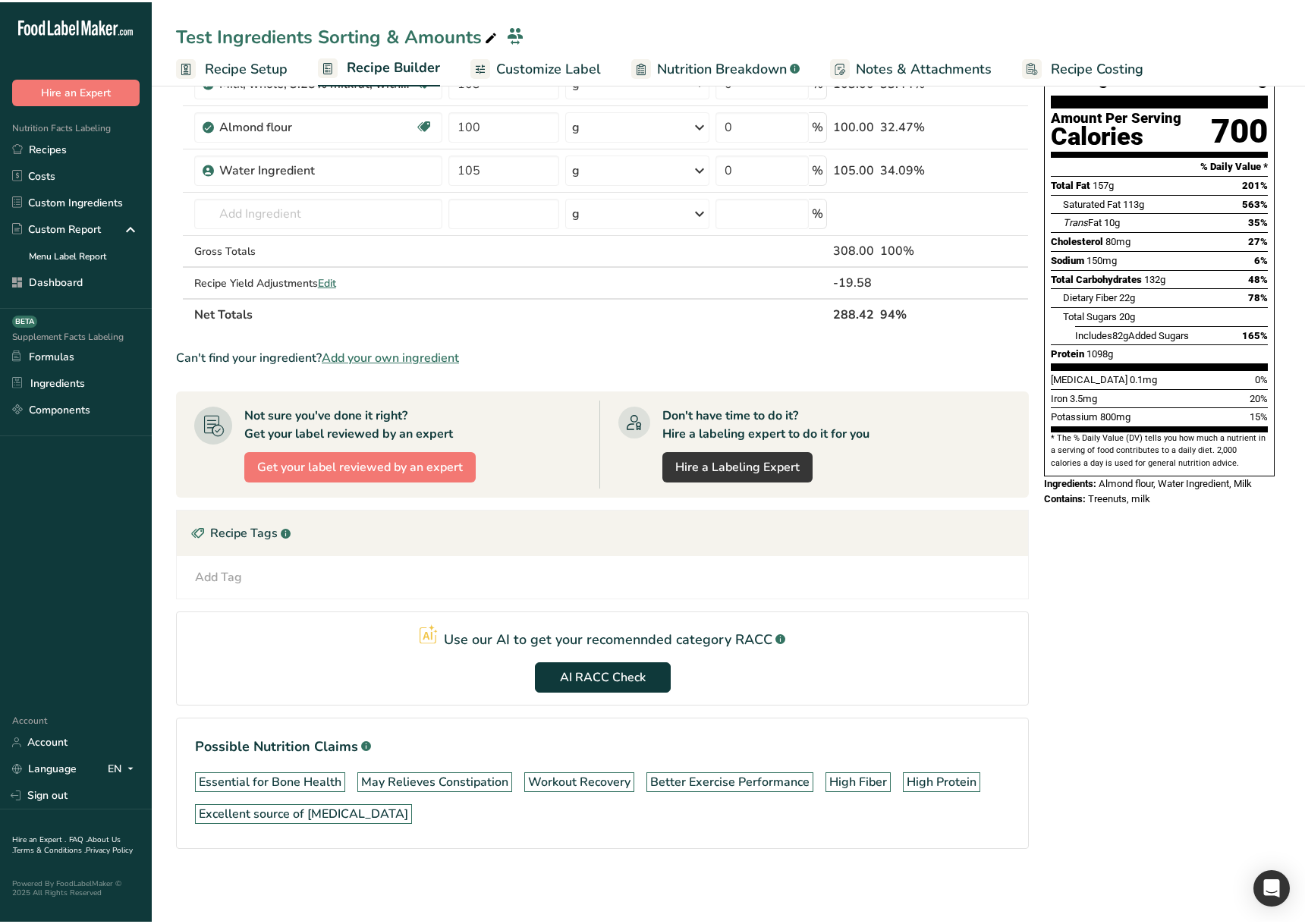
scroll to position [131, 0]
